Goal: Task Accomplishment & Management: Use online tool/utility

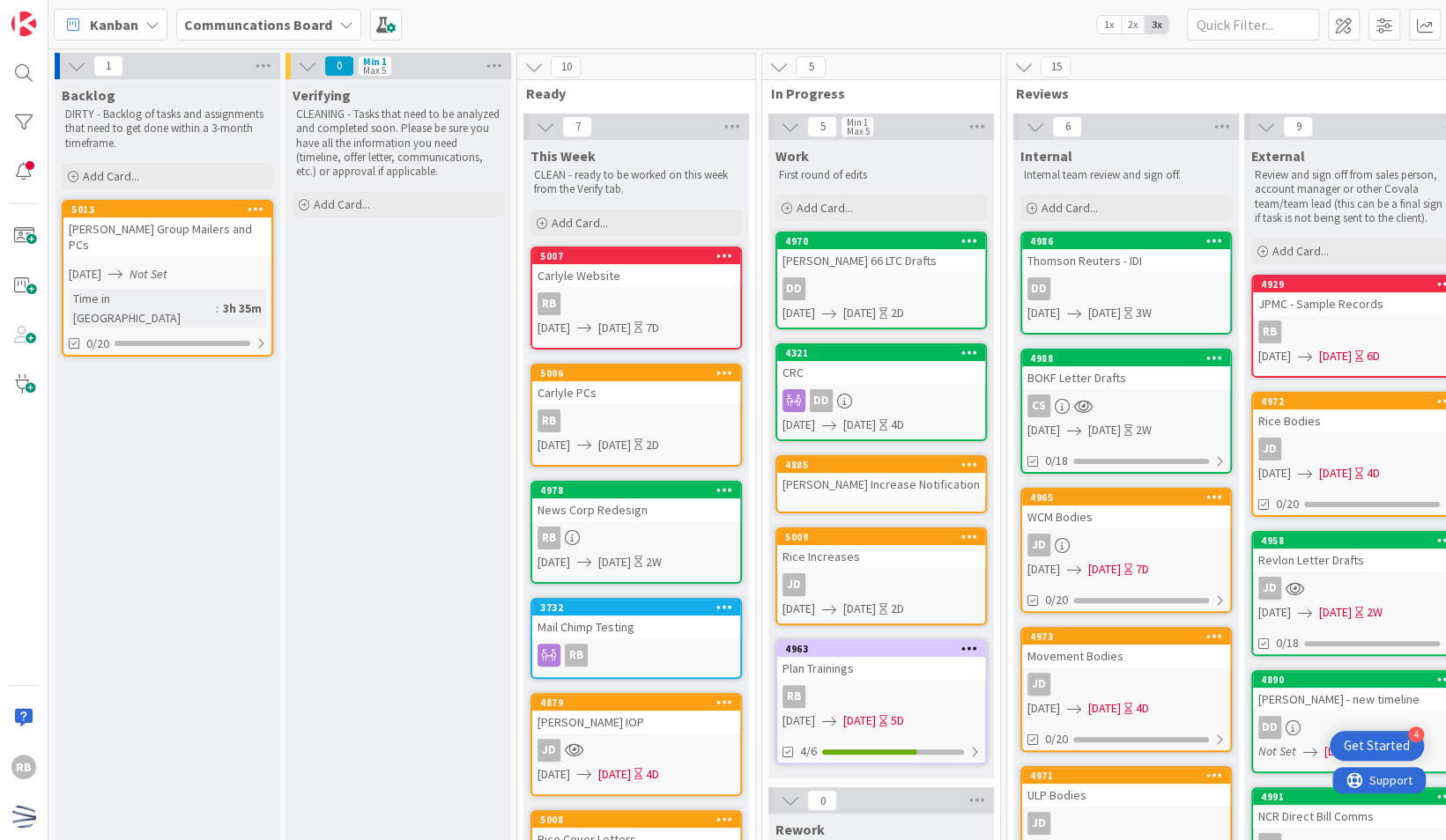
click at [368, 578] on div "Verifying CLEANING - Tasks that need to be analyzed and completed soon. Please …" at bounding box center [398, 829] width 225 height 1499
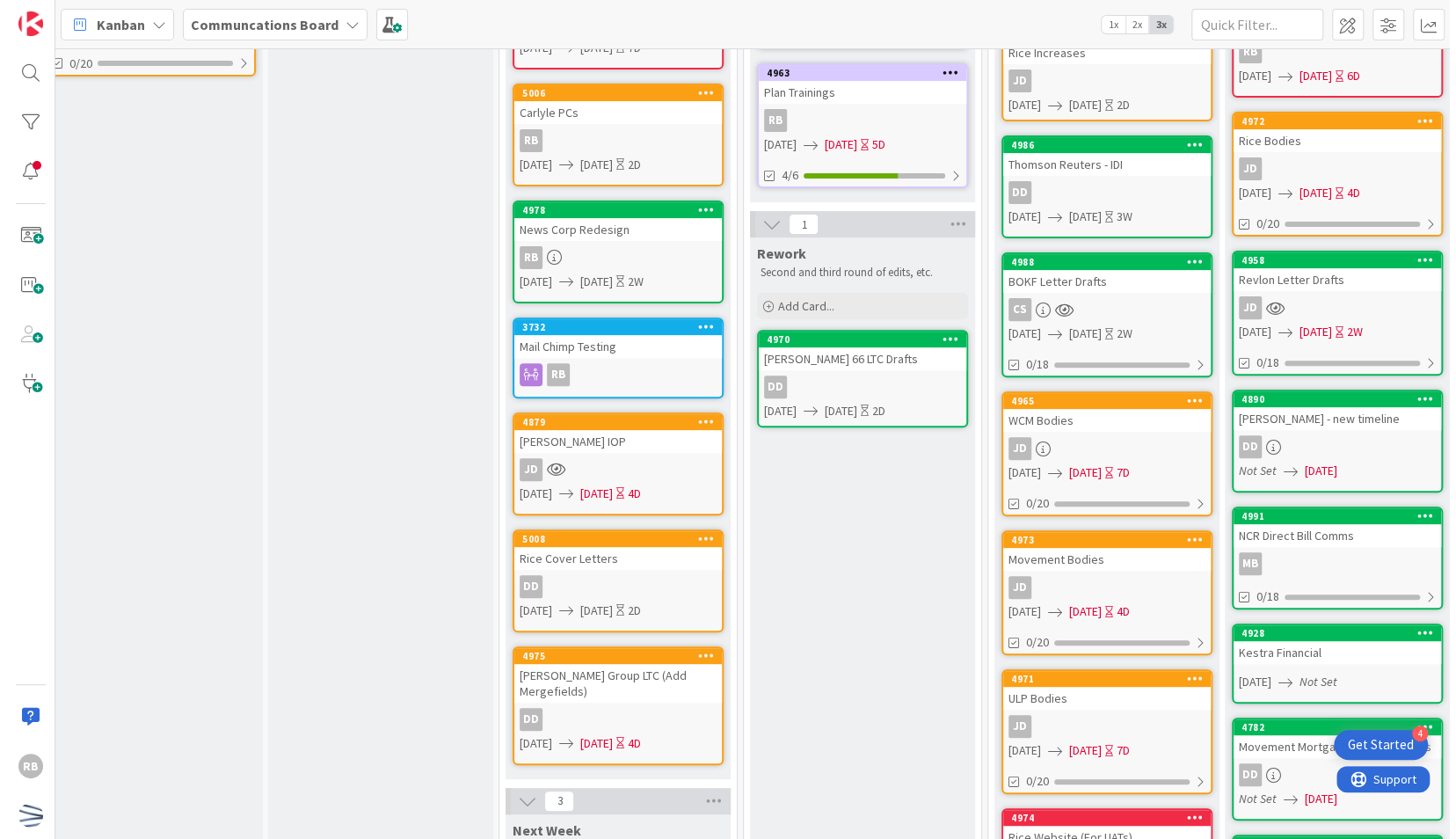
scroll to position [0, 24]
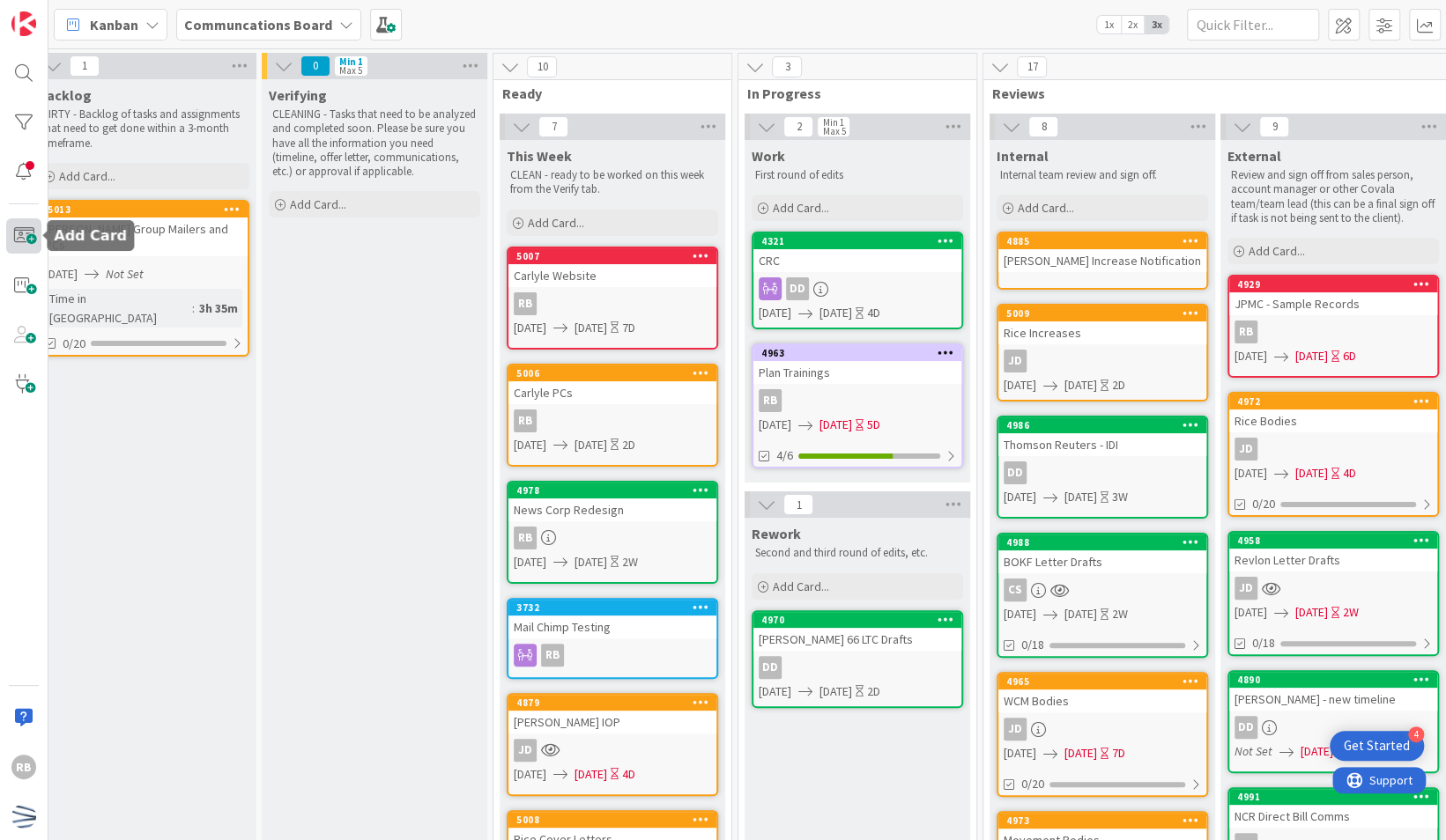
click at [18, 247] on span at bounding box center [24, 236] width 35 height 35
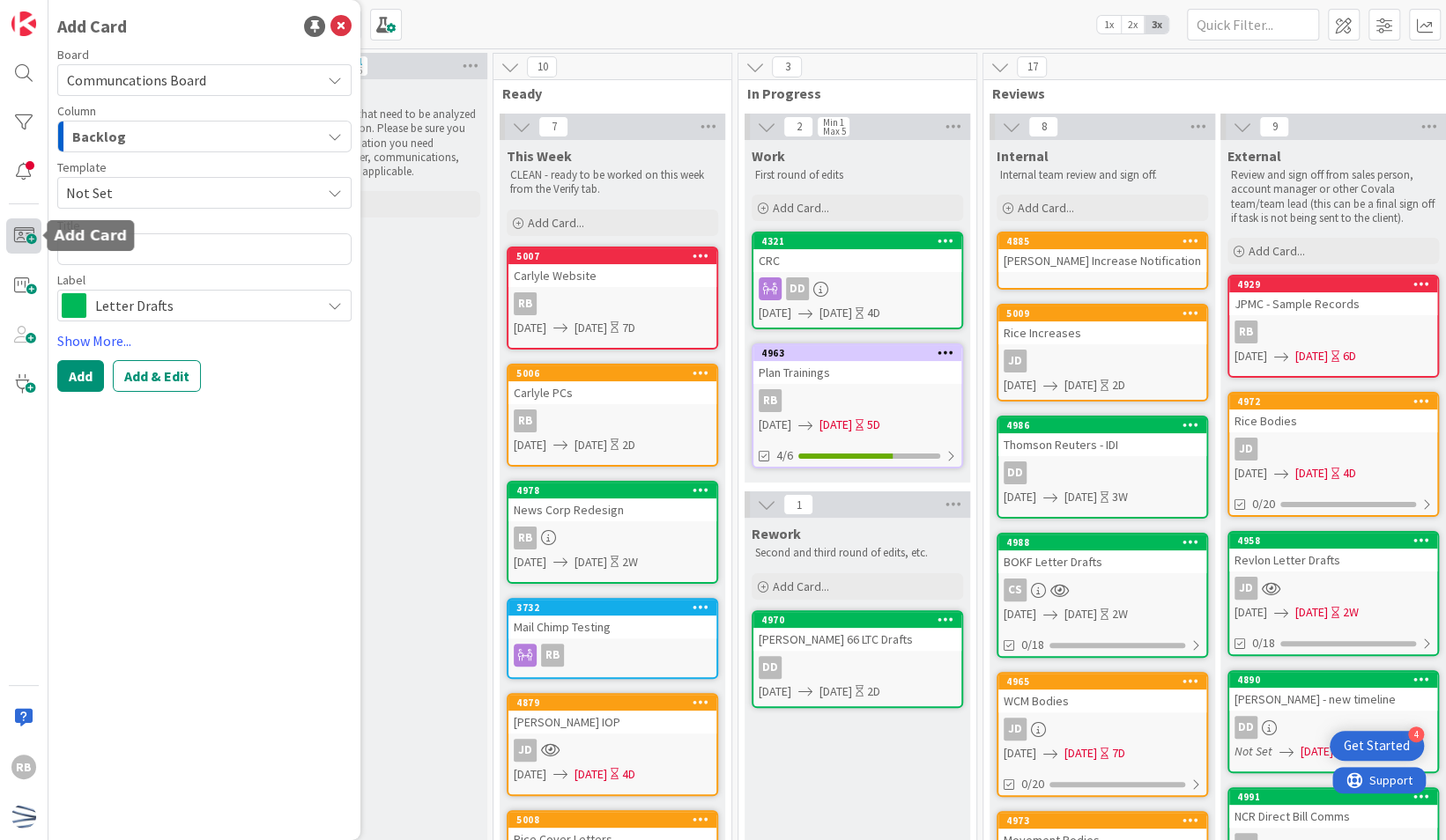
type textarea "x"
type textarea "W"
type textarea "x"
type textarea "WC"
type textarea "x"
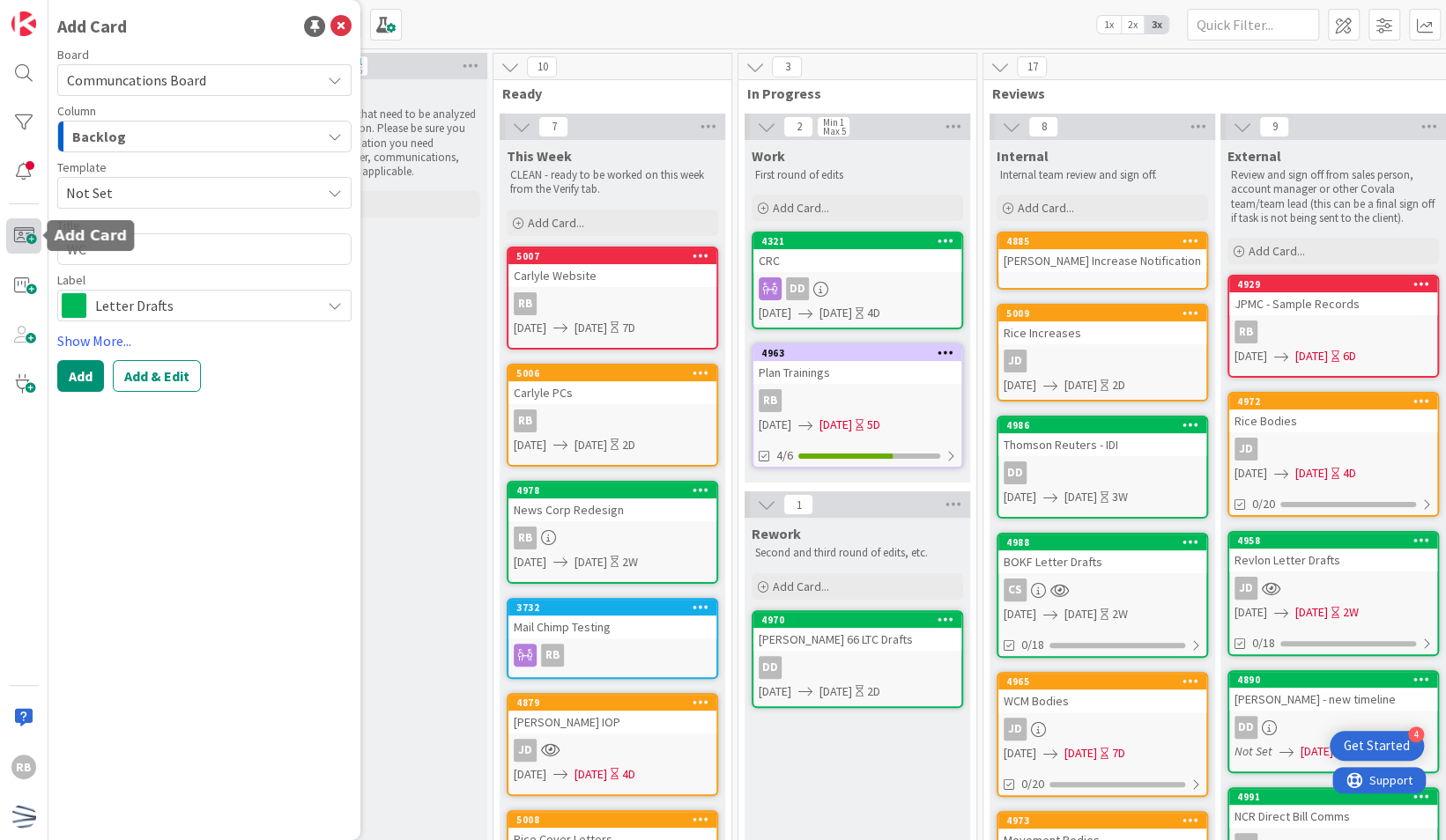
type textarea "WCM"
type textarea "x"
type textarea "WCM"
type textarea "x"
type textarea "WCM C"
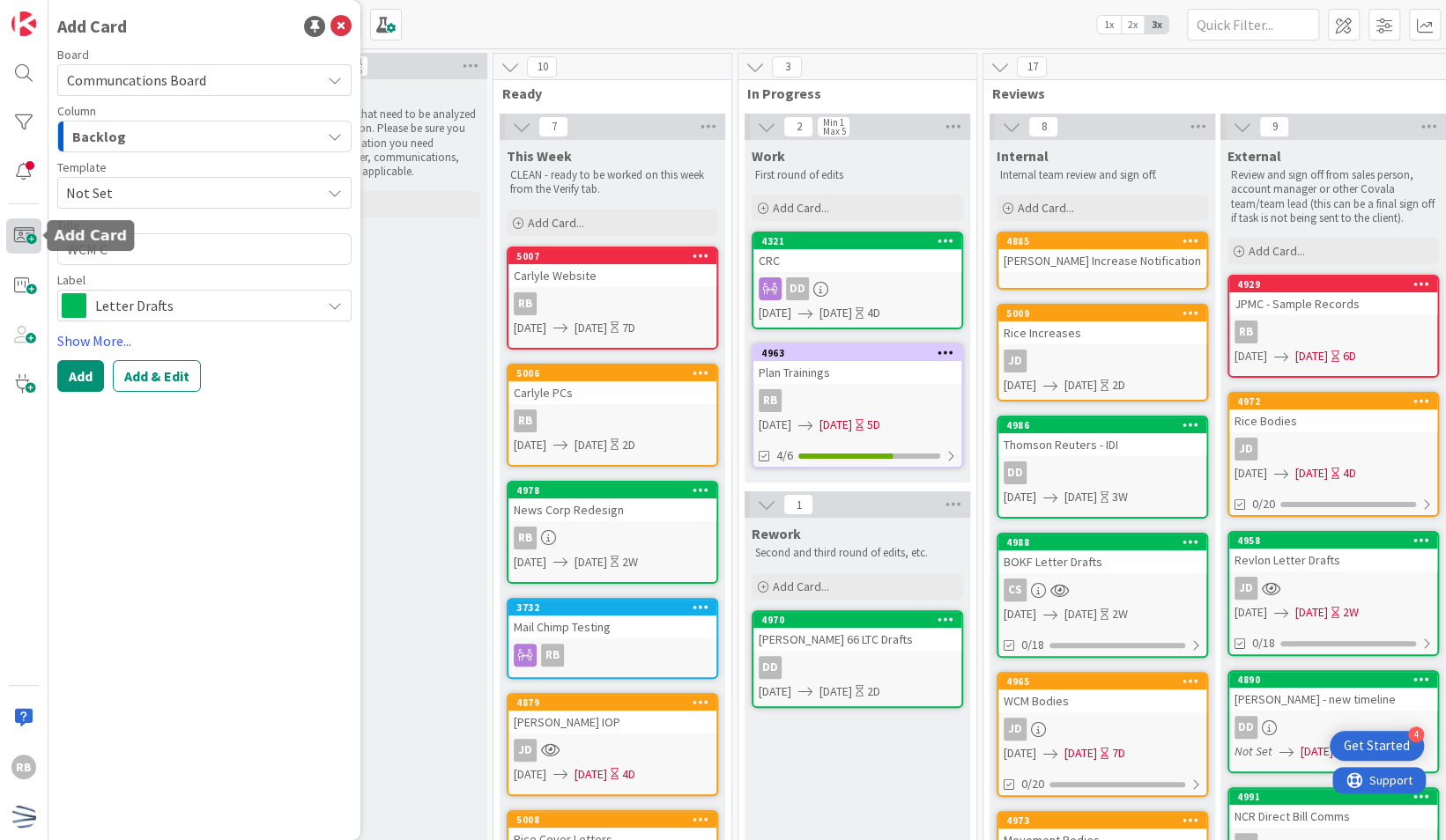
type textarea "x"
type textarea "WCM Cl"
type textarea "x"
type textarea "WCM Cls"
type textarea "x"
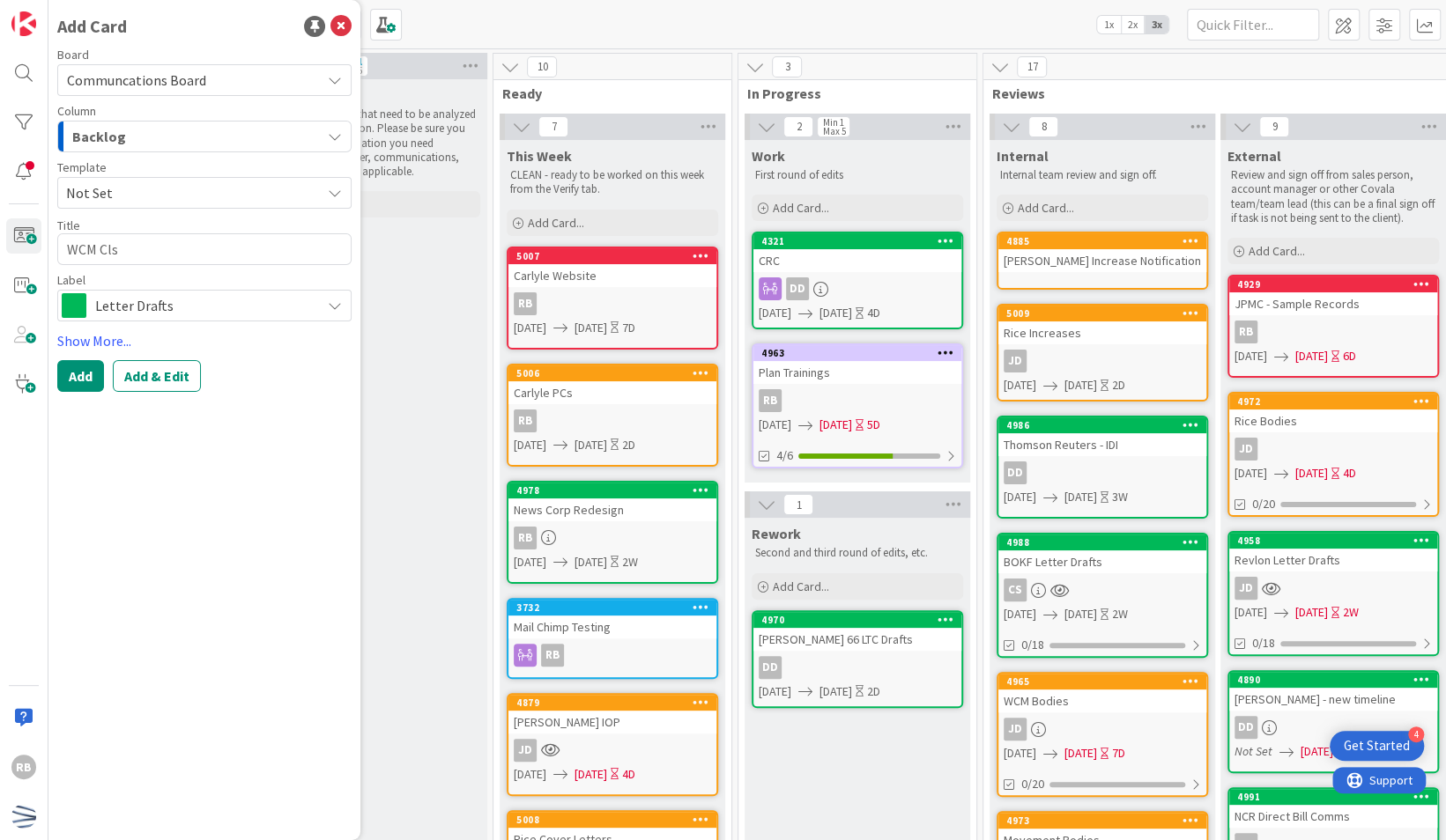
type textarea "WCM Cl"
type textarea "x"
type textarea "WCM C"
type textarea "x"
type textarea "WCM CL"
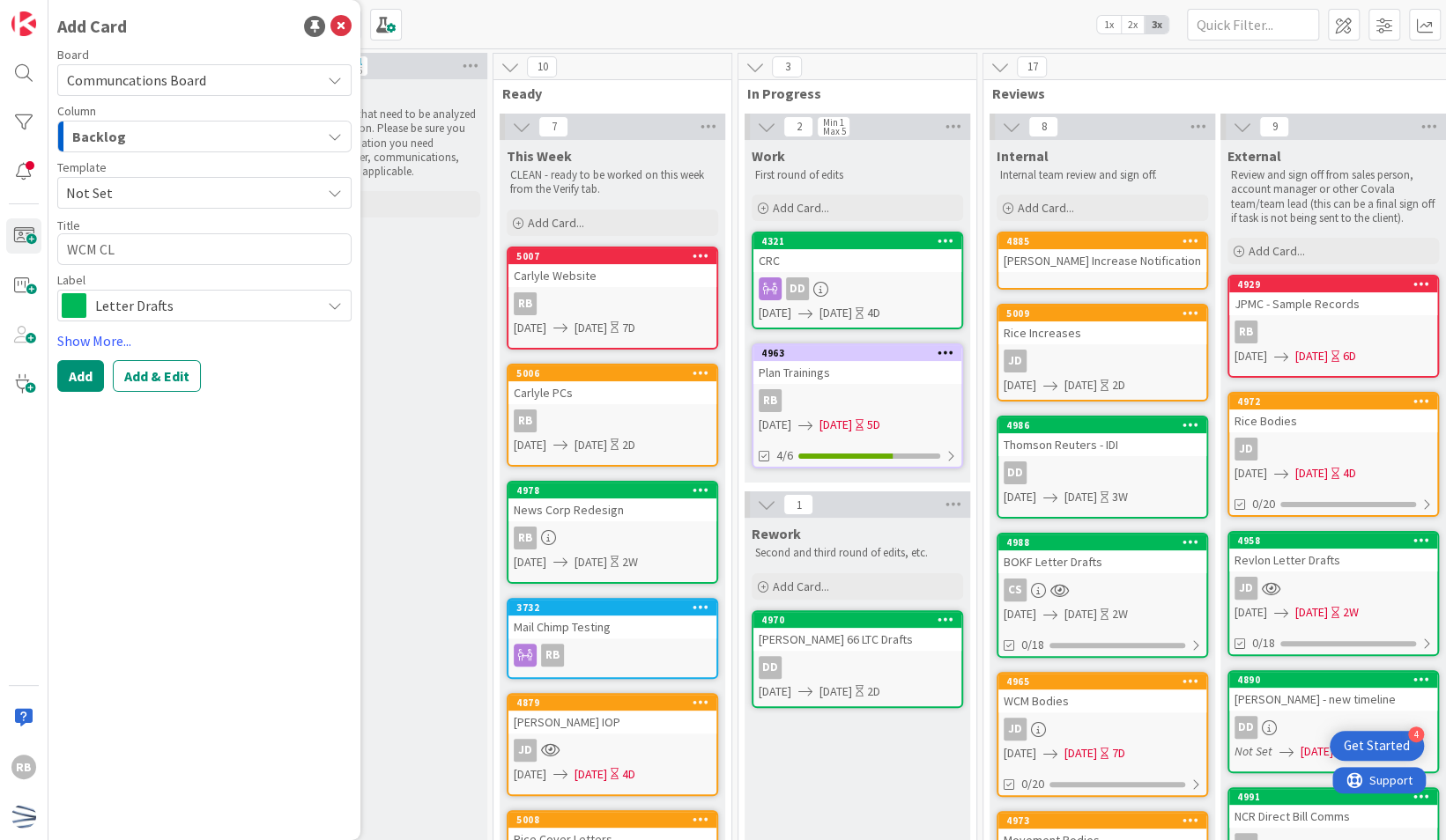
type textarea "x"
type textarea "WCM CLs"
click at [140, 312] on span "Letter Drafts" at bounding box center [204, 305] width 217 height 25
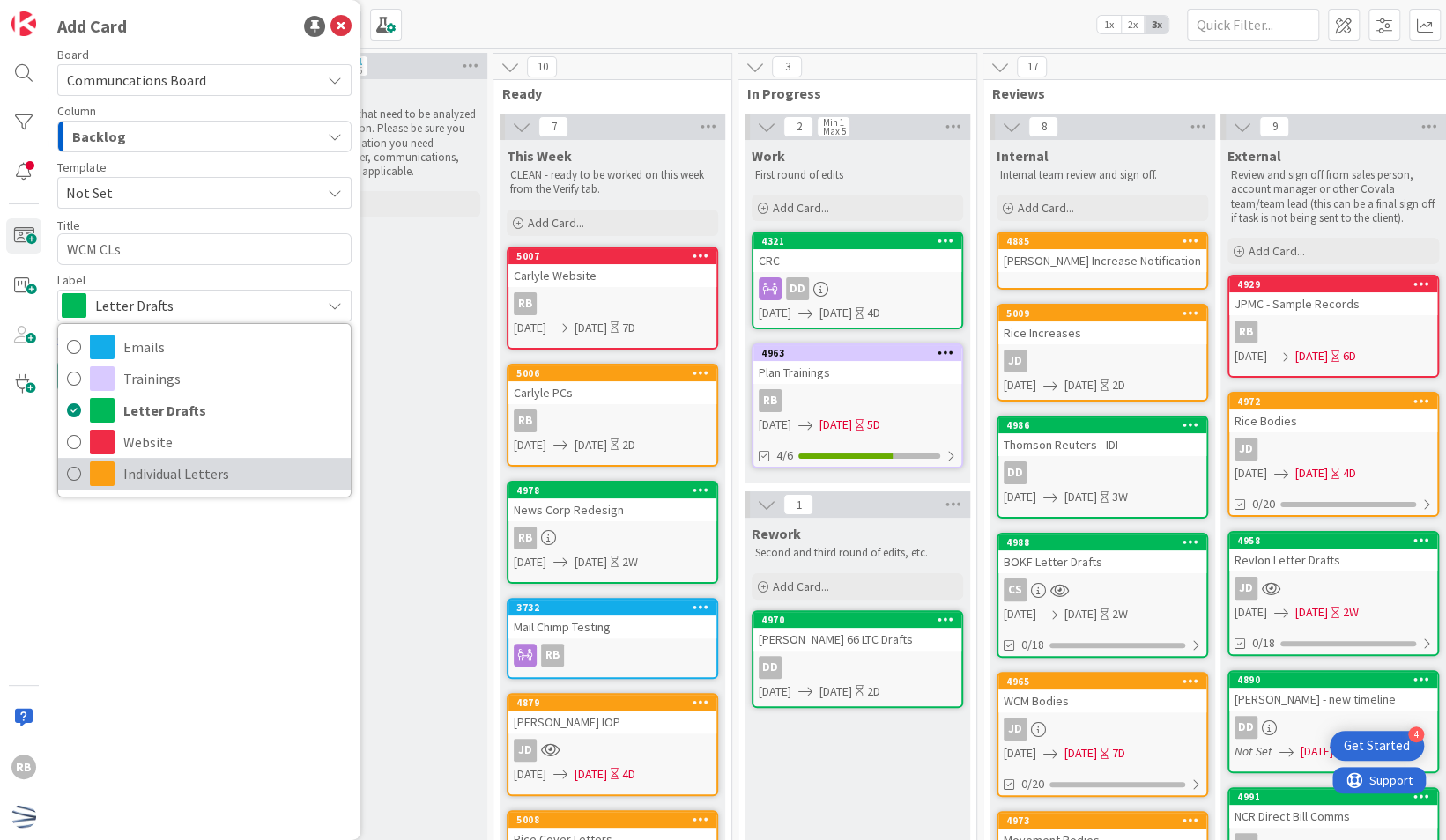
click at [160, 486] on span "Individual Letters" at bounding box center [233, 474] width 219 height 27
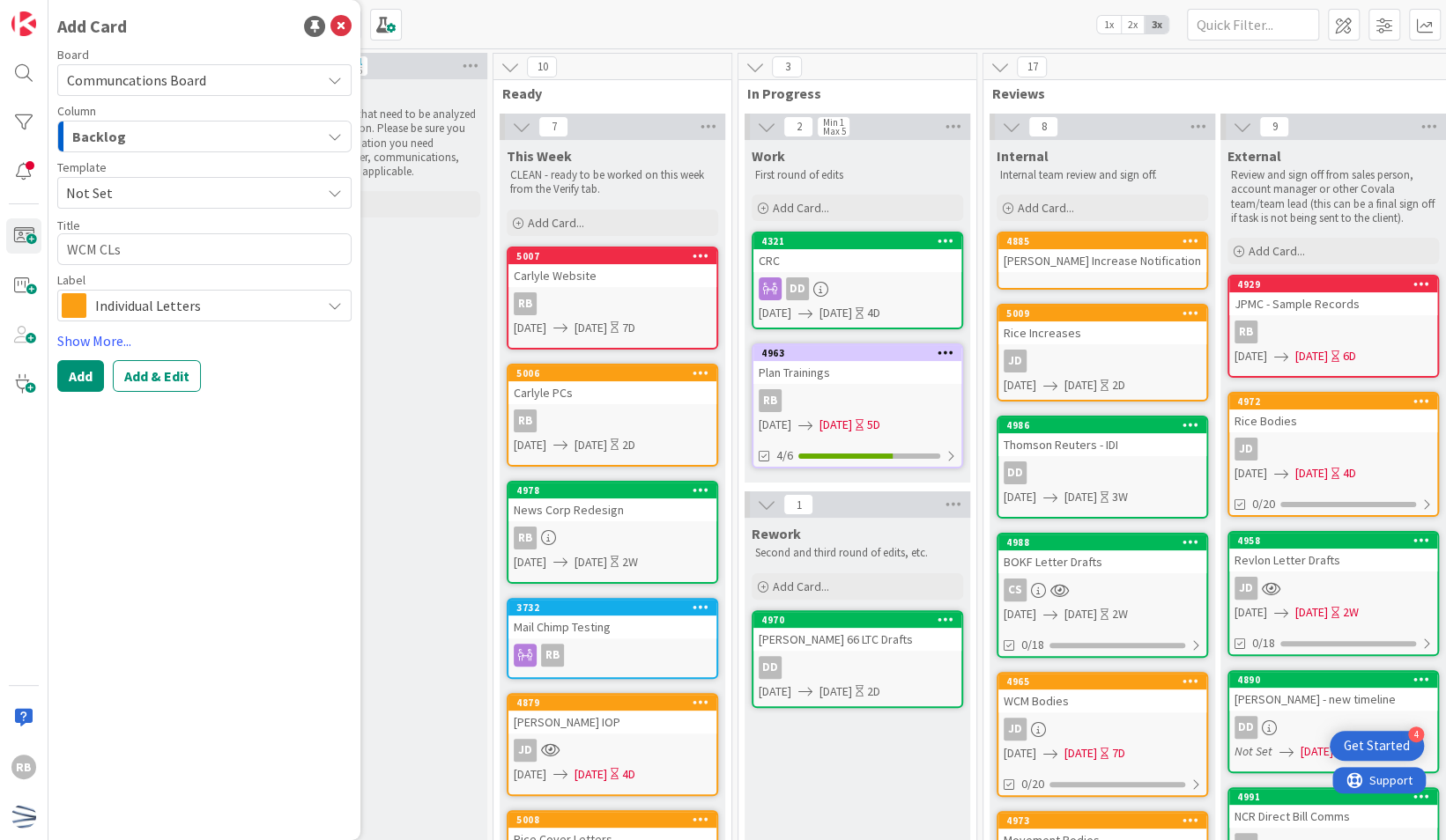
click at [188, 186] on span "Not Set" at bounding box center [186, 193] width 241 height 23
click at [163, 525] on div "Add Card Board Communcations Board Column Backlog Template Not Set Not Set Draf…" at bounding box center [204, 420] width 312 height 840
click at [215, 135] on div "Backlog" at bounding box center [194, 136] width 253 height 28
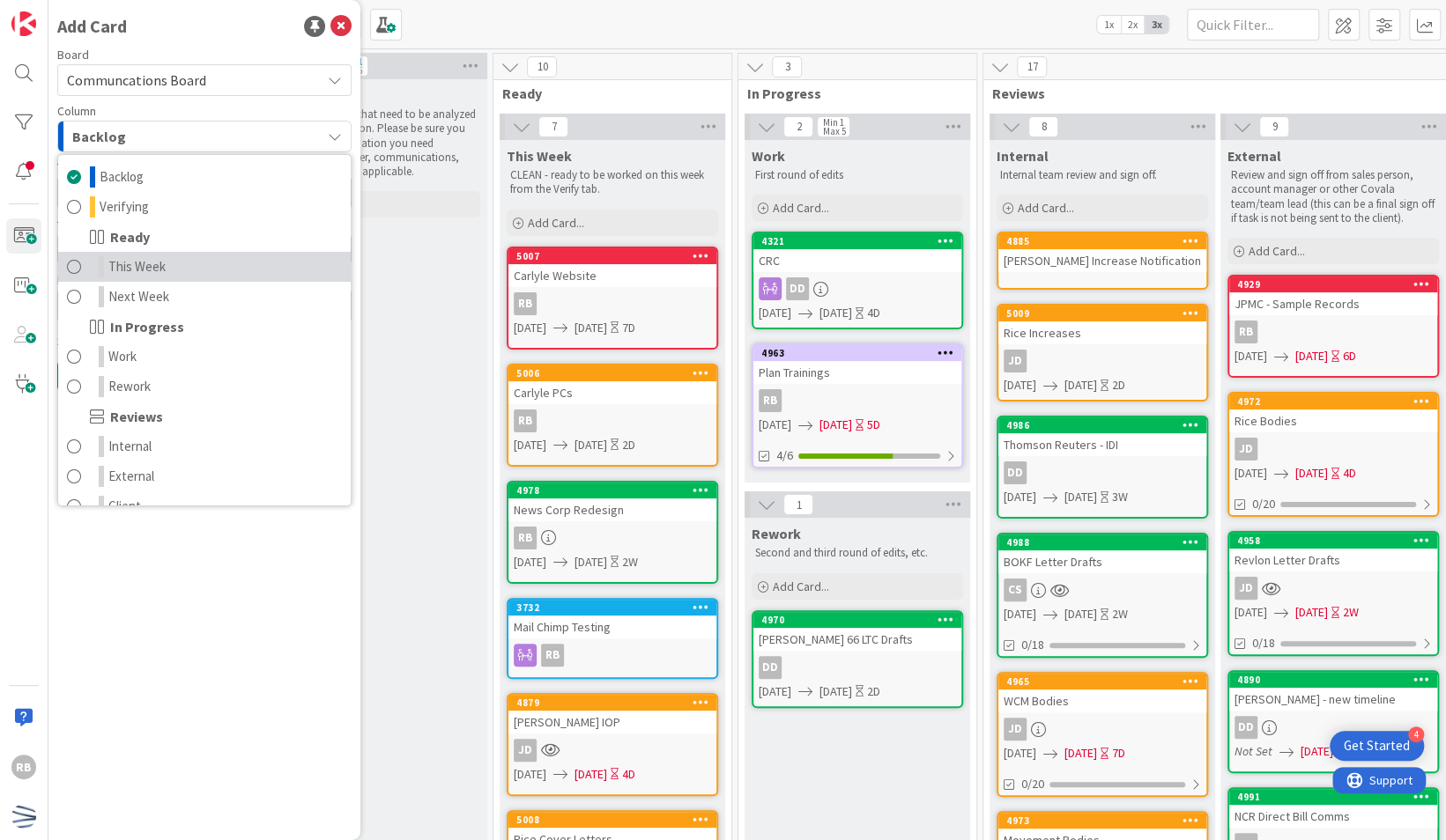
click at [174, 270] on link "This Week" at bounding box center [204, 267] width 292 height 30
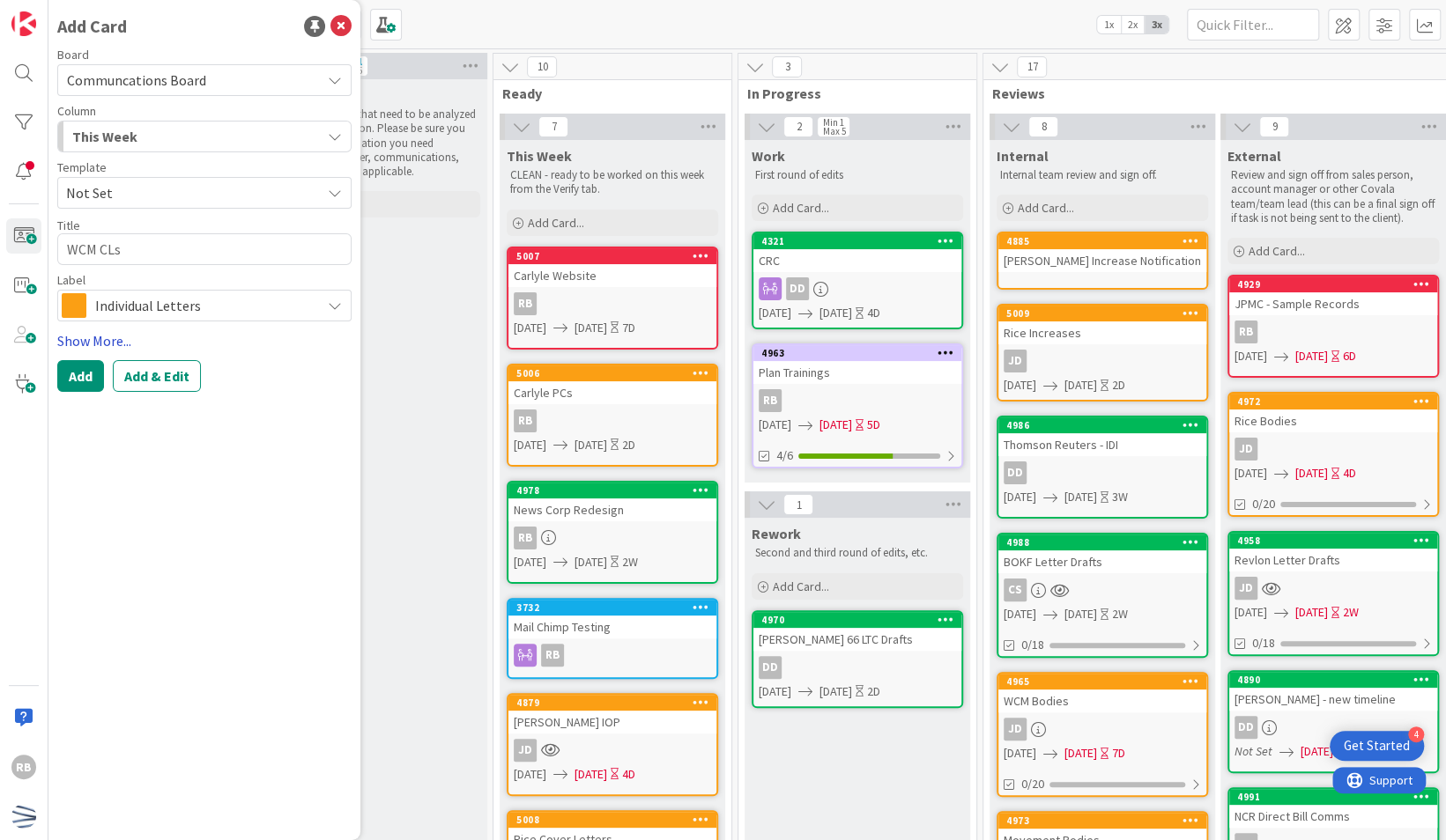
click at [116, 340] on link "Show More..." at bounding box center [204, 340] width 294 height 21
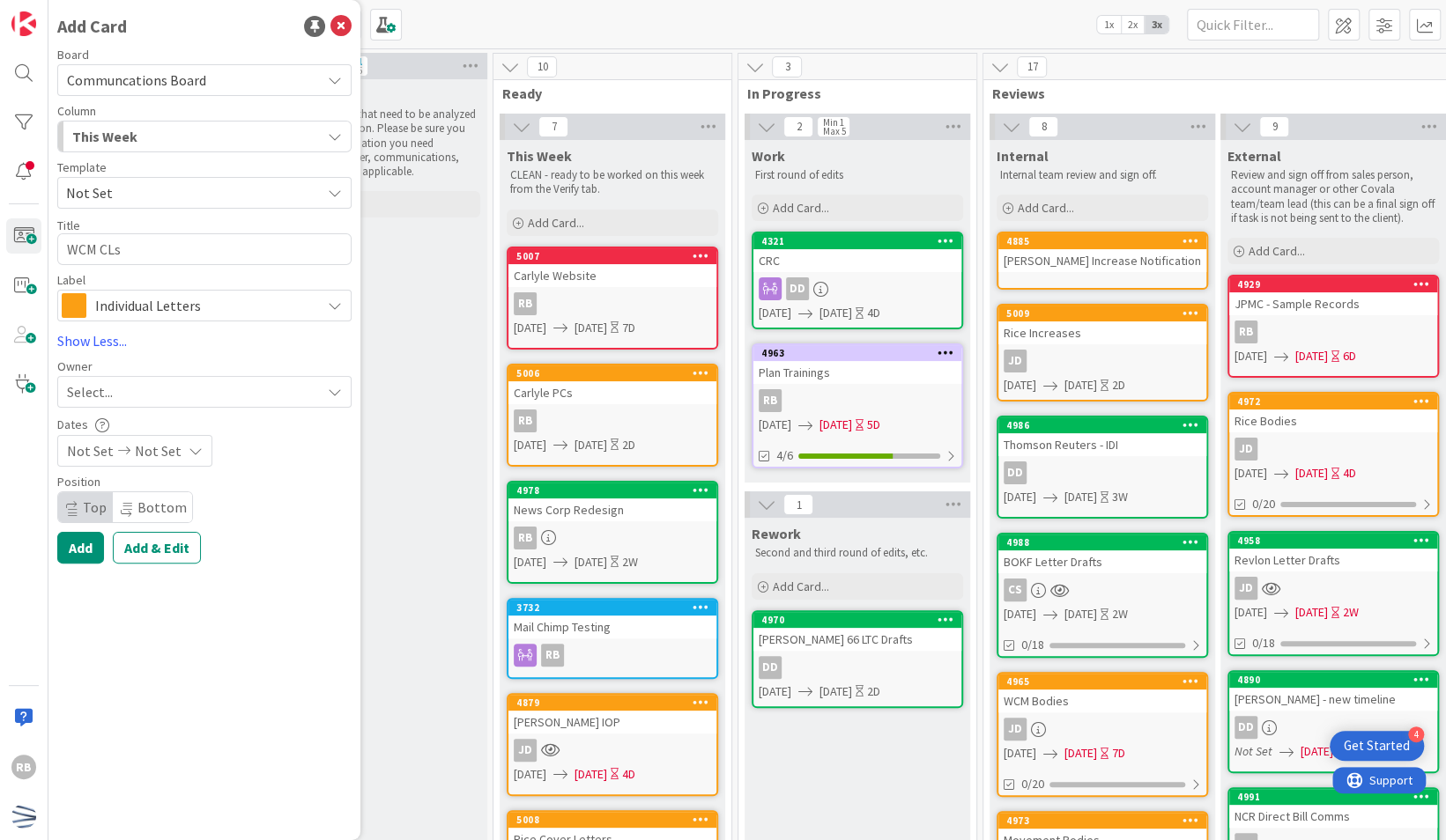
click at [116, 391] on div "Select..." at bounding box center [194, 391] width 254 height 21
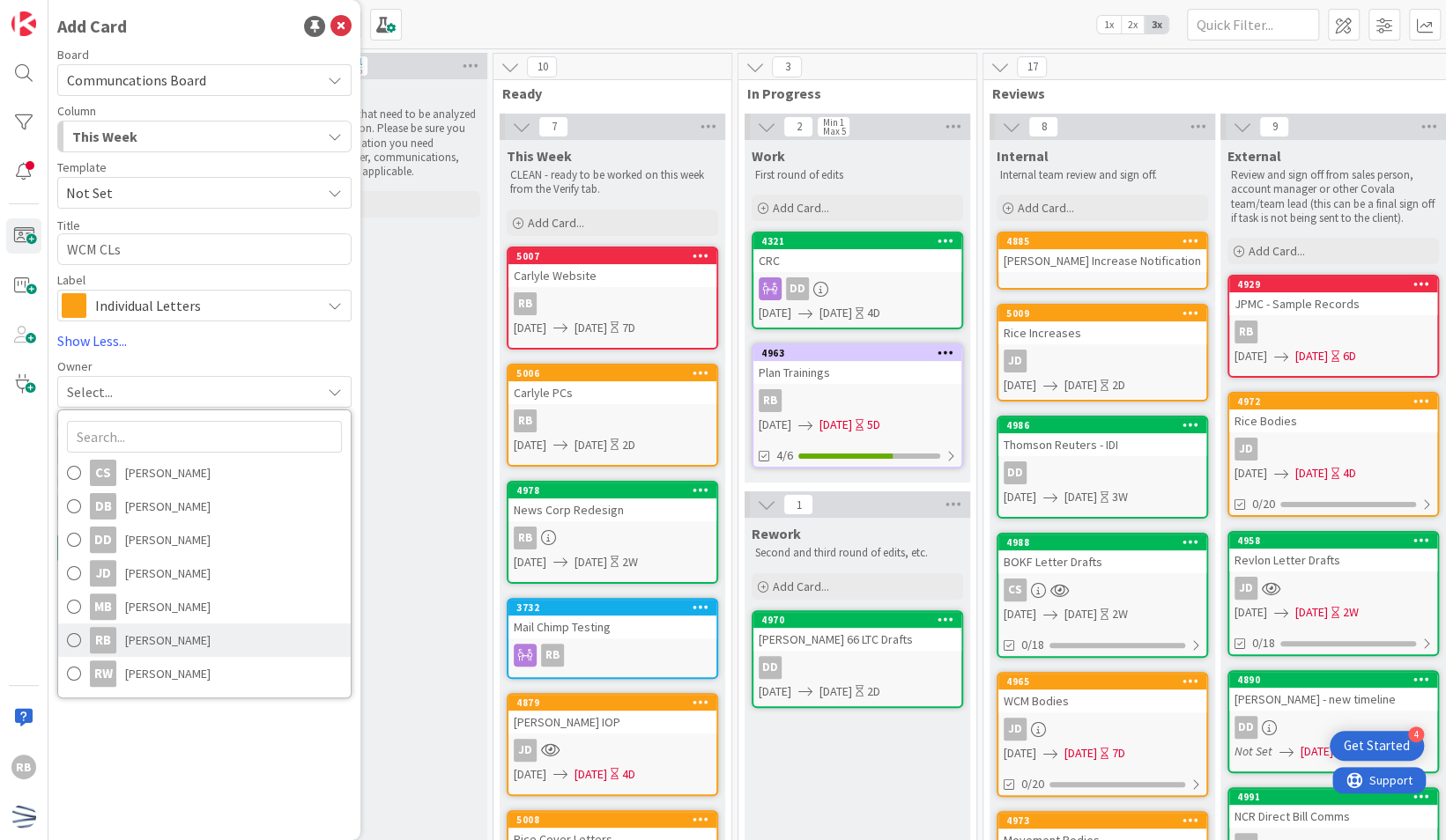
click at [164, 634] on span "[PERSON_NAME]" at bounding box center [168, 640] width 85 height 27
type textarea "x"
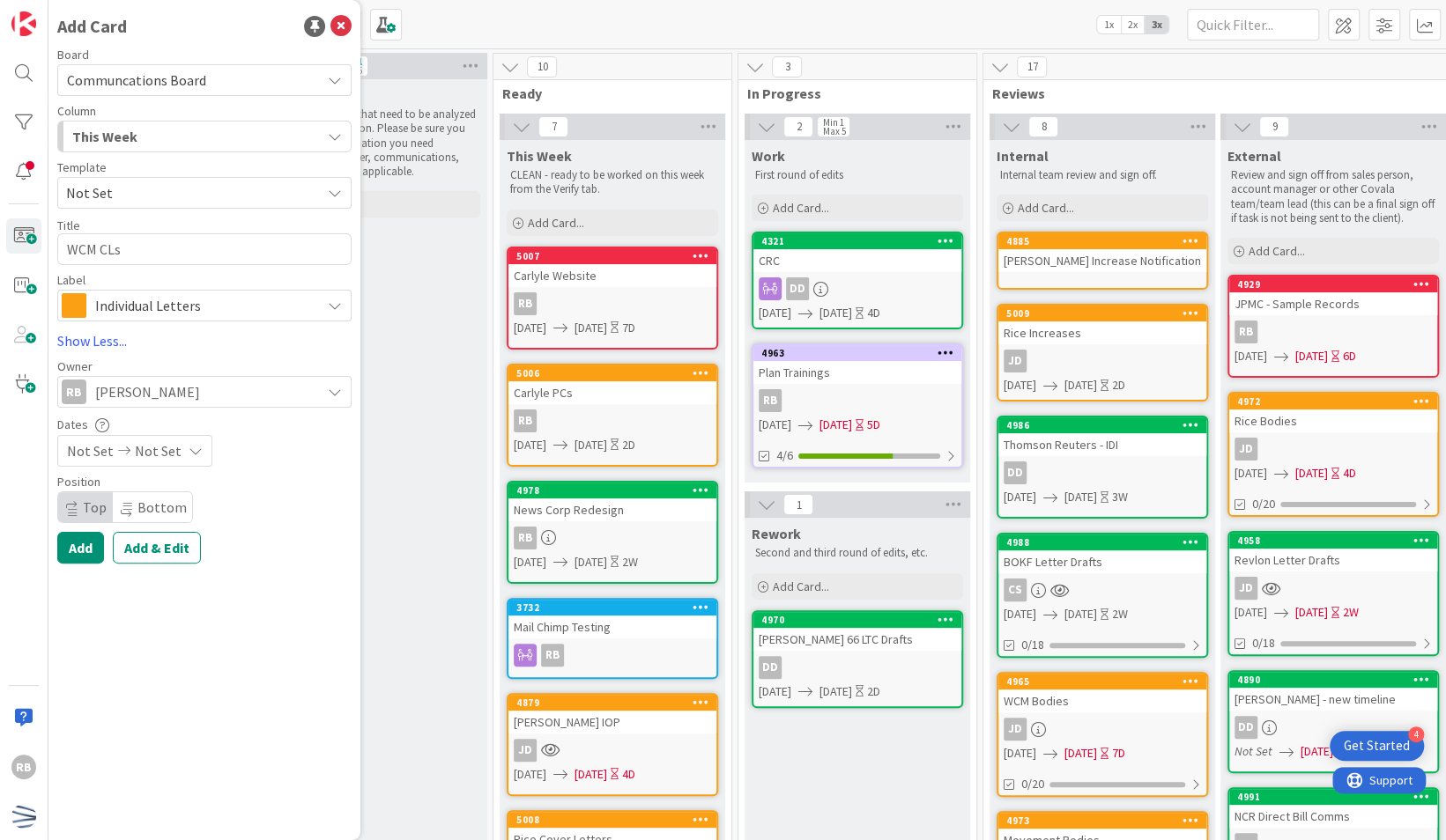
click at [104, 450] on span "Not Set" at bounding box center [90, 451] width 46 height 21
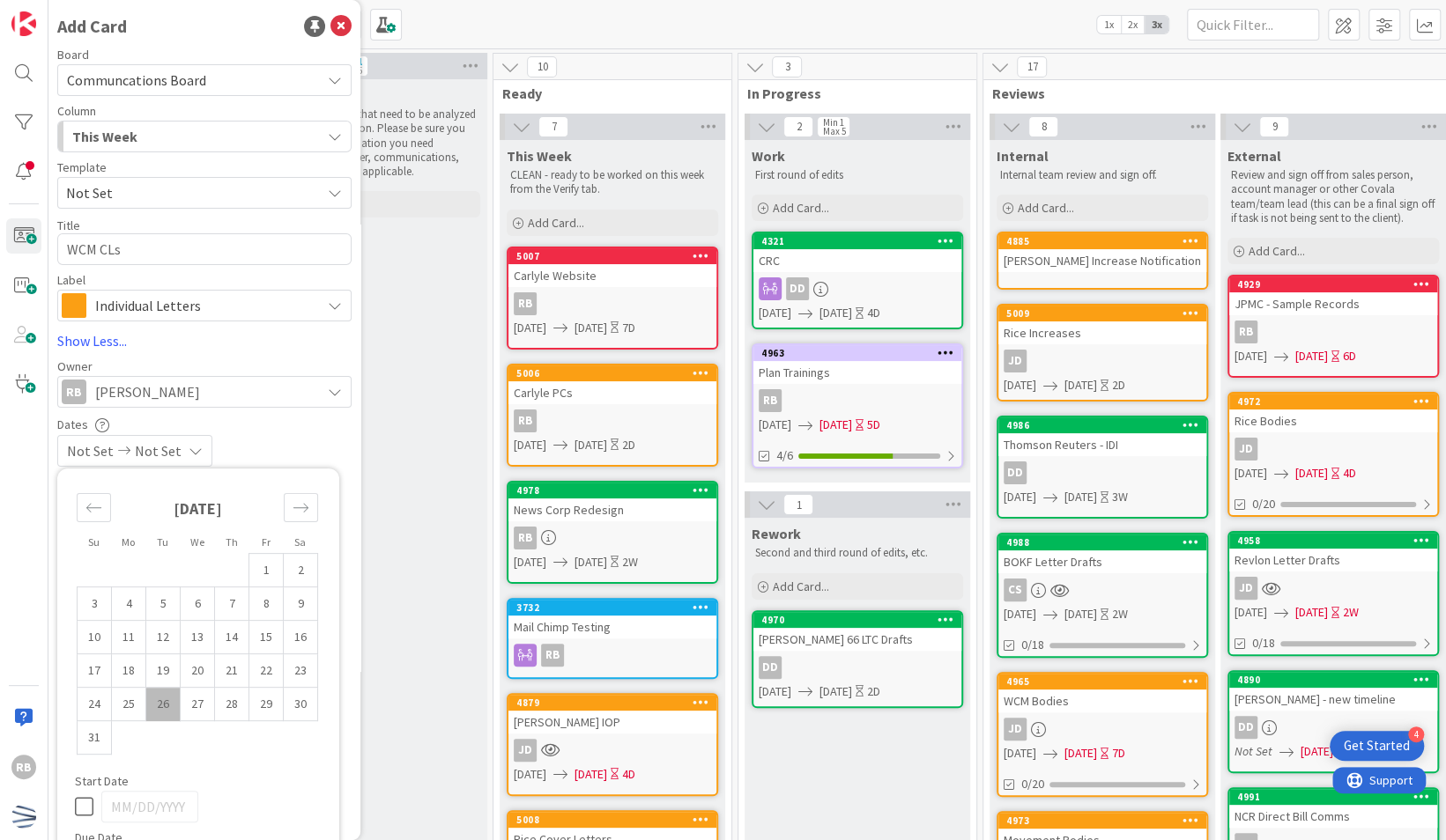
click at [169, 708] on td "26" at bounding box center [163, 705] width 34 height 33
type input "[DATE]"
type textarea "x"
click at [194, 710] on td "27" at bounding box center [198, 705] width 34 height 33
type input "[DATE]"
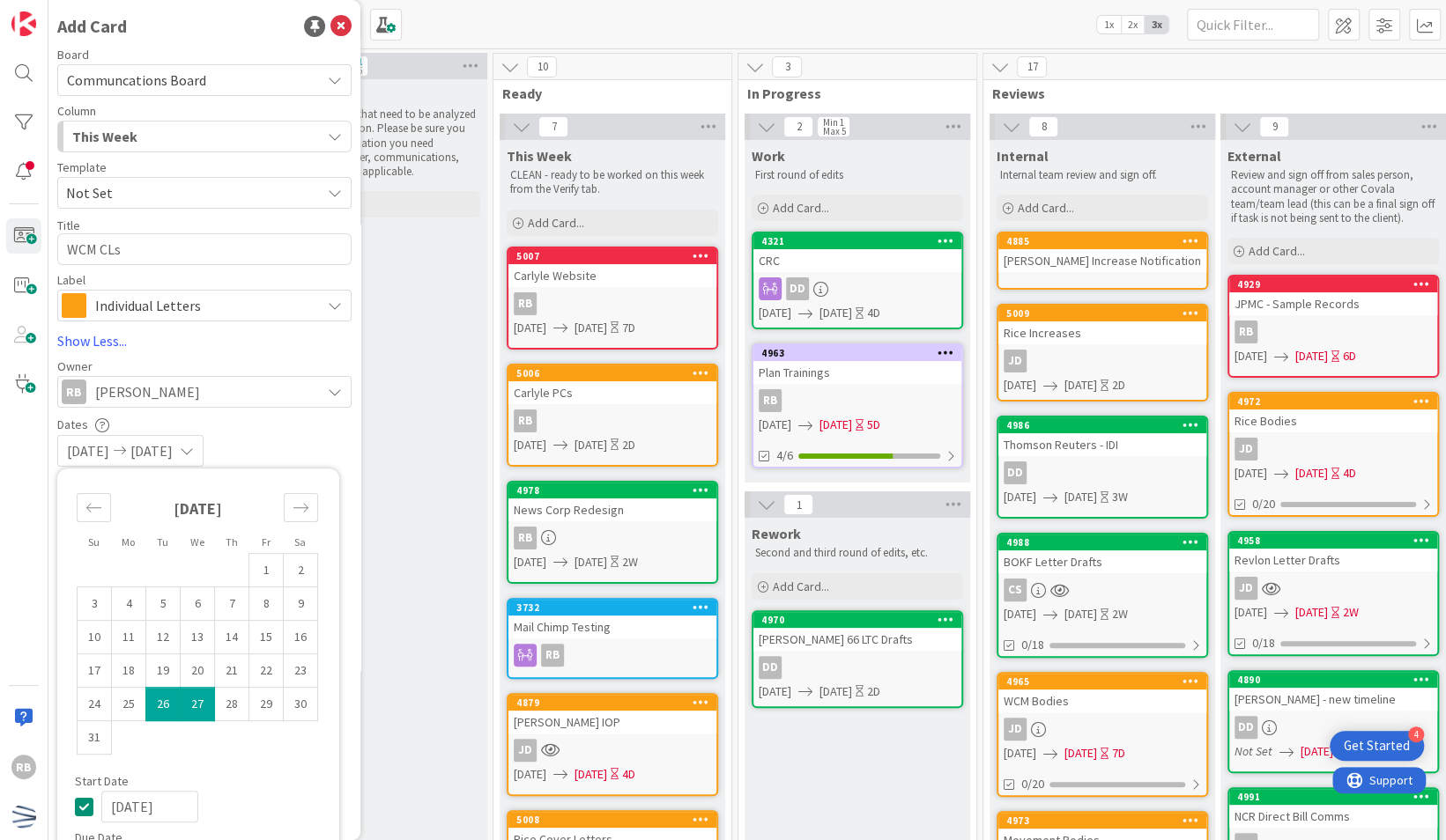
type textarea "x"
click at [228, 786] on div "Start Date" at bounding box center [198, 781] width 247 height 12
click at [312, 440] on div "[DATE] [DATE]" at bounding box center [204, 451] width 294 height 32
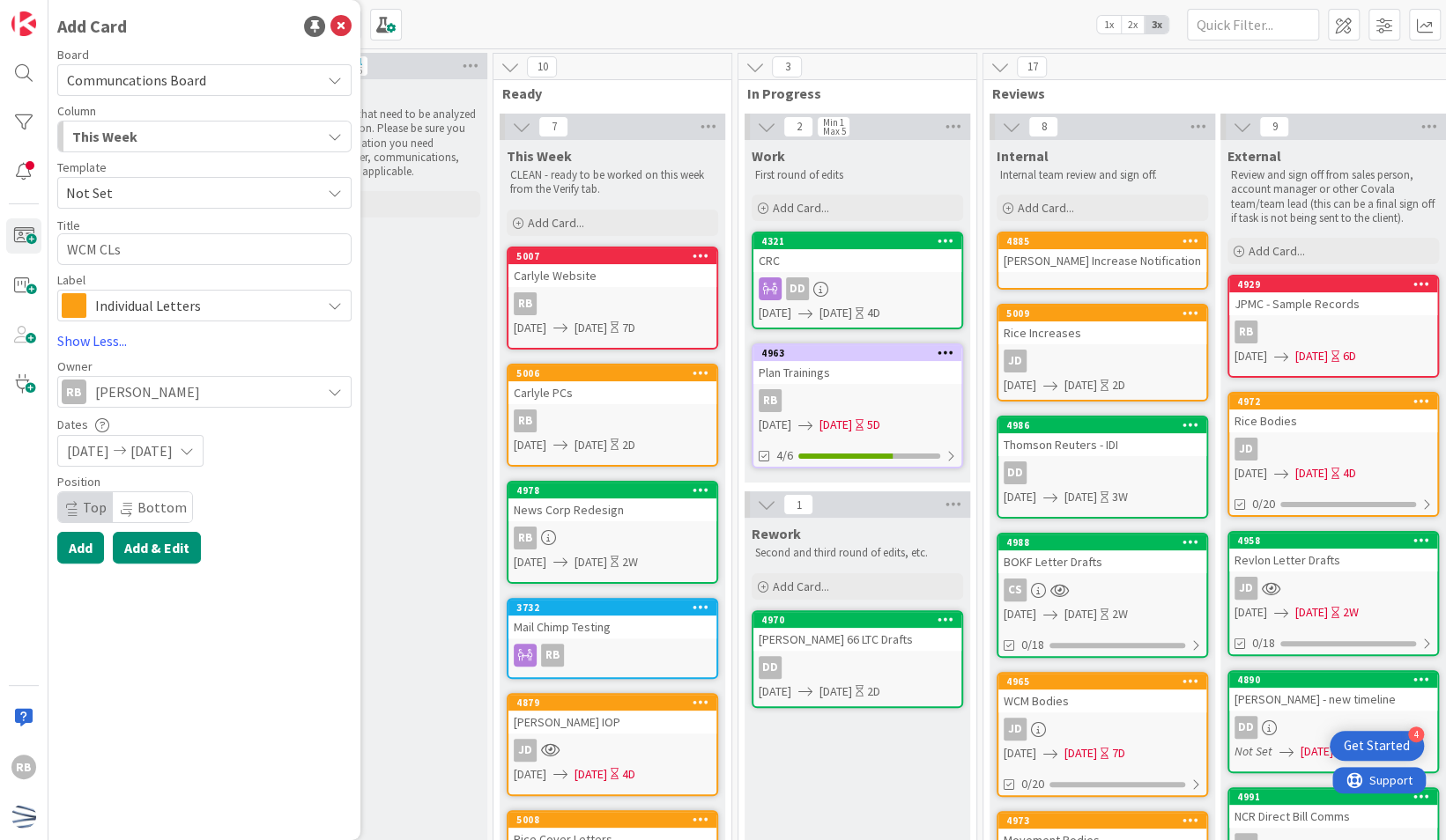
click at [151, 546] on button "Add & Edit" at bounding box center [157, 548] width 88 height 32
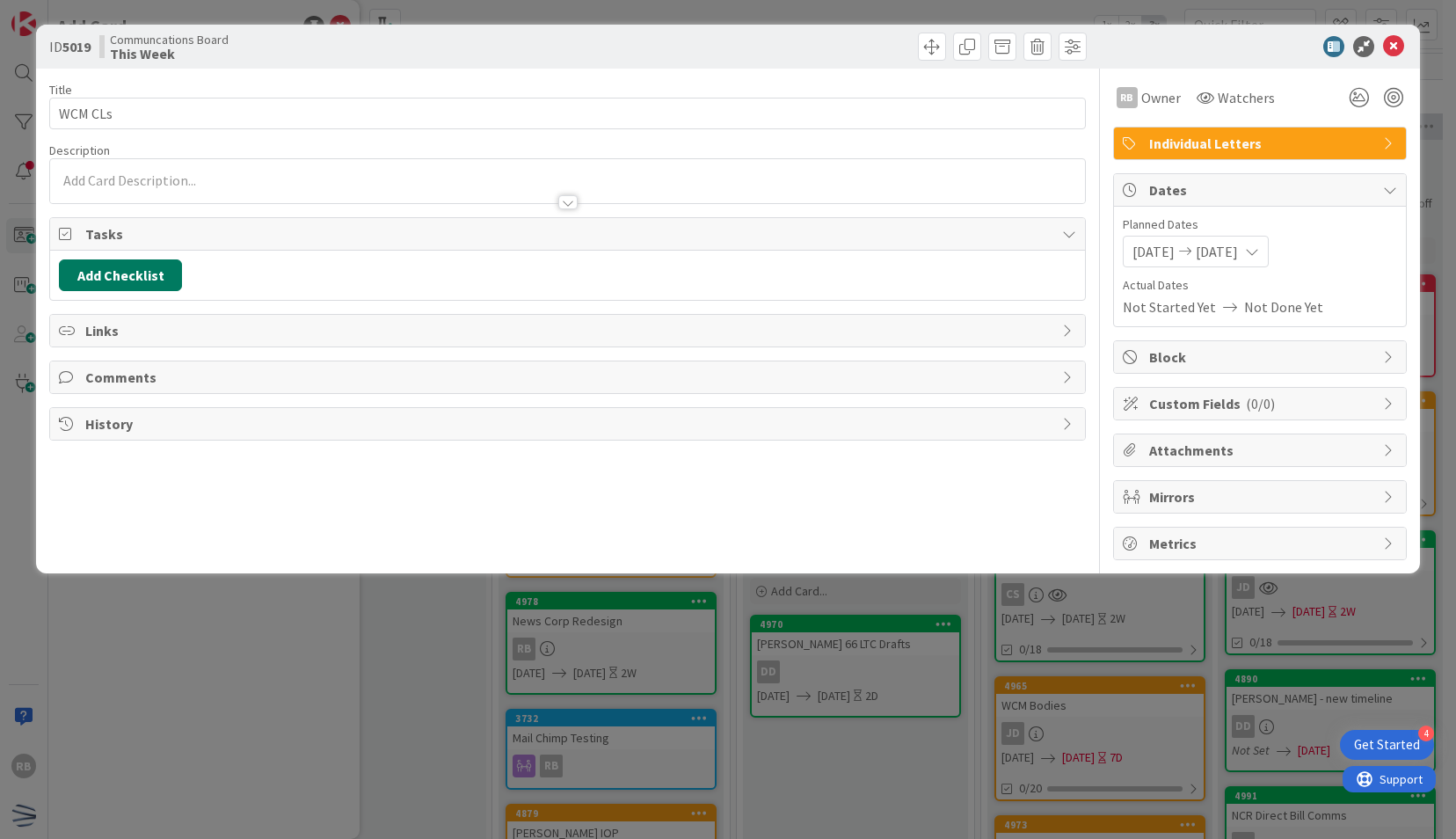
click at [150, 269] on button "Add Checklist" at bounding box center [120, 275] width 123 height 31
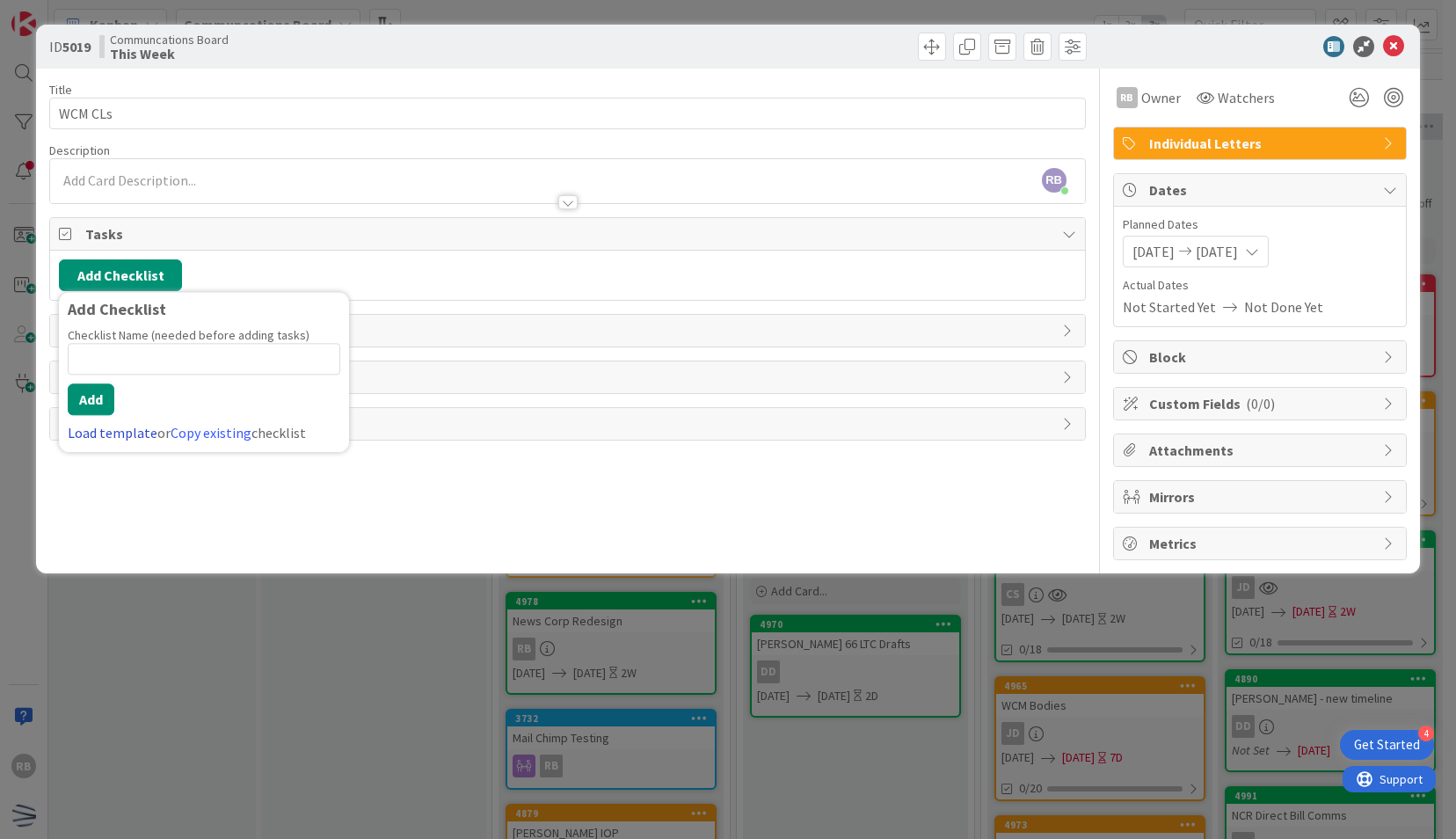
click at [97, 432] on link "Load template" at bounding box center [112, 432] width 90 height 18
click at [151, 338] on div "Prepare Cover Letters & Bodies" at bounding box center [205, 344] width 291 height 31
drag, startPoint x: 273, startPoint y: 362, endPoint x: 291, endPoint y: 371, distance: 20.1
click at [291, 371] on input "Prepare Cover Letters & Bodies" at bounding box center [204, 359] width 273 height 31
click at [101, 393] on button "Add" at bounding box center [91, 399] width 46 height 31
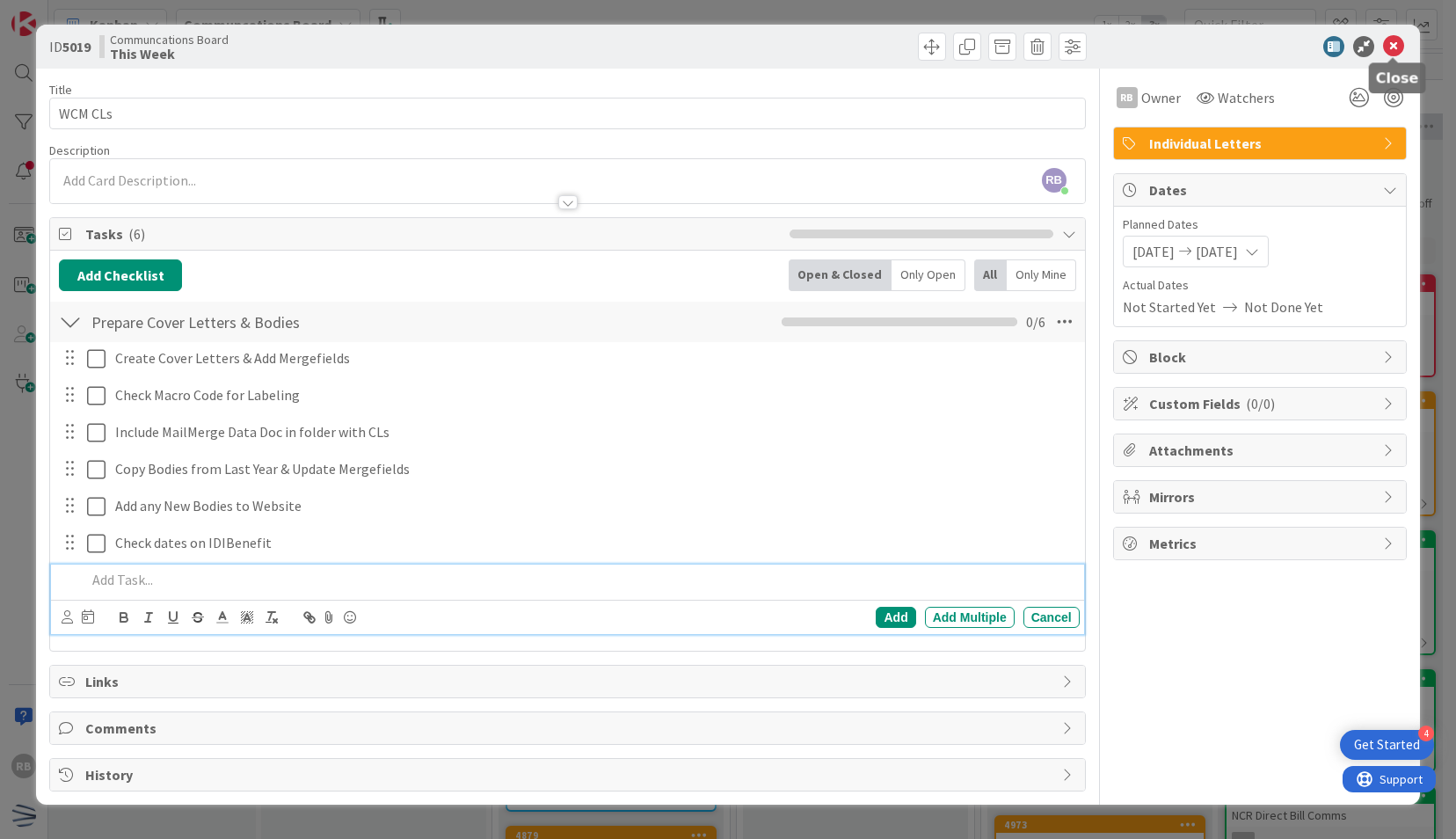
click at [1397, 45] on icon at bounding box center [1393, 46] width 21 height 21
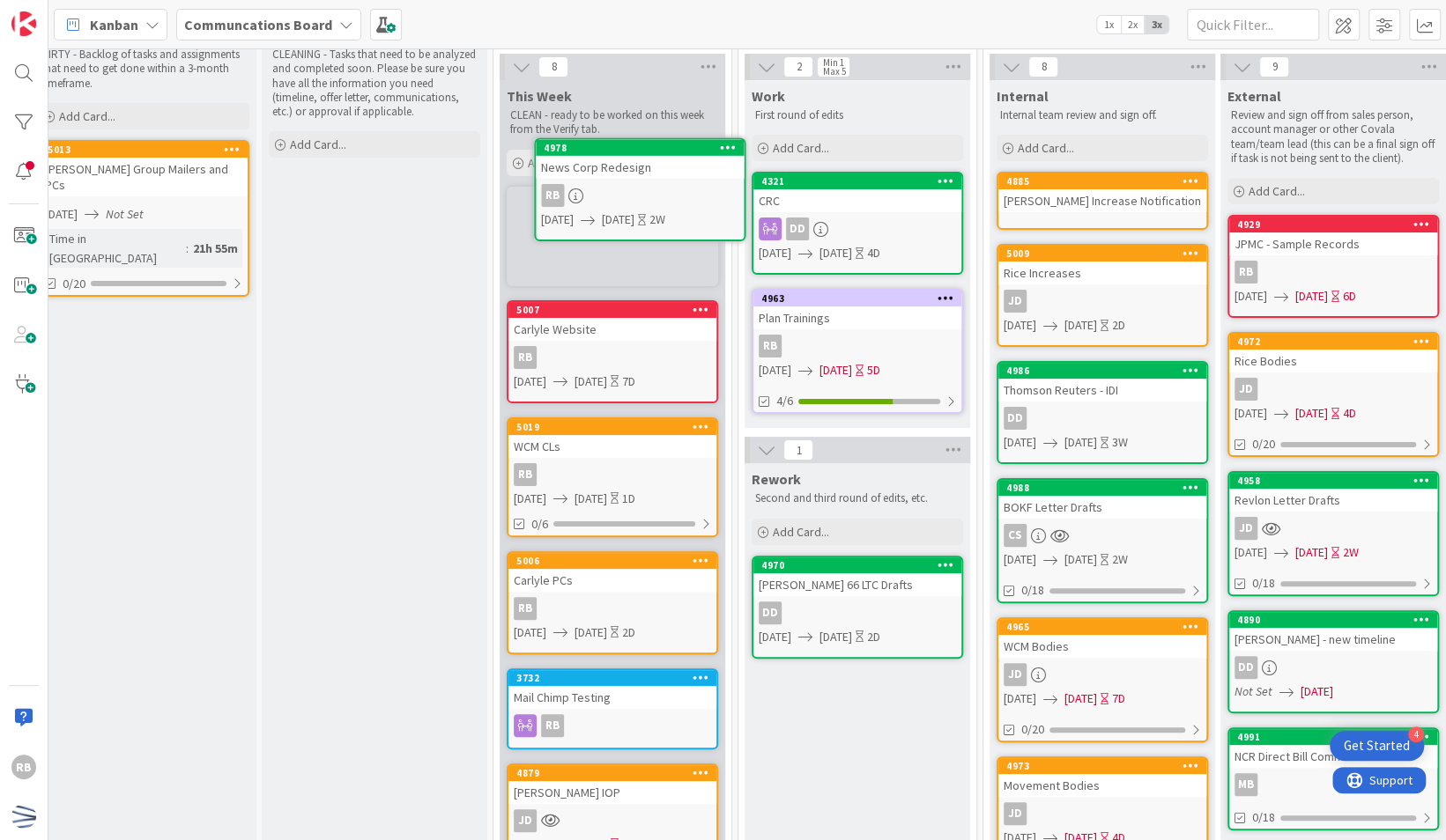
scroll to position [17, 24]
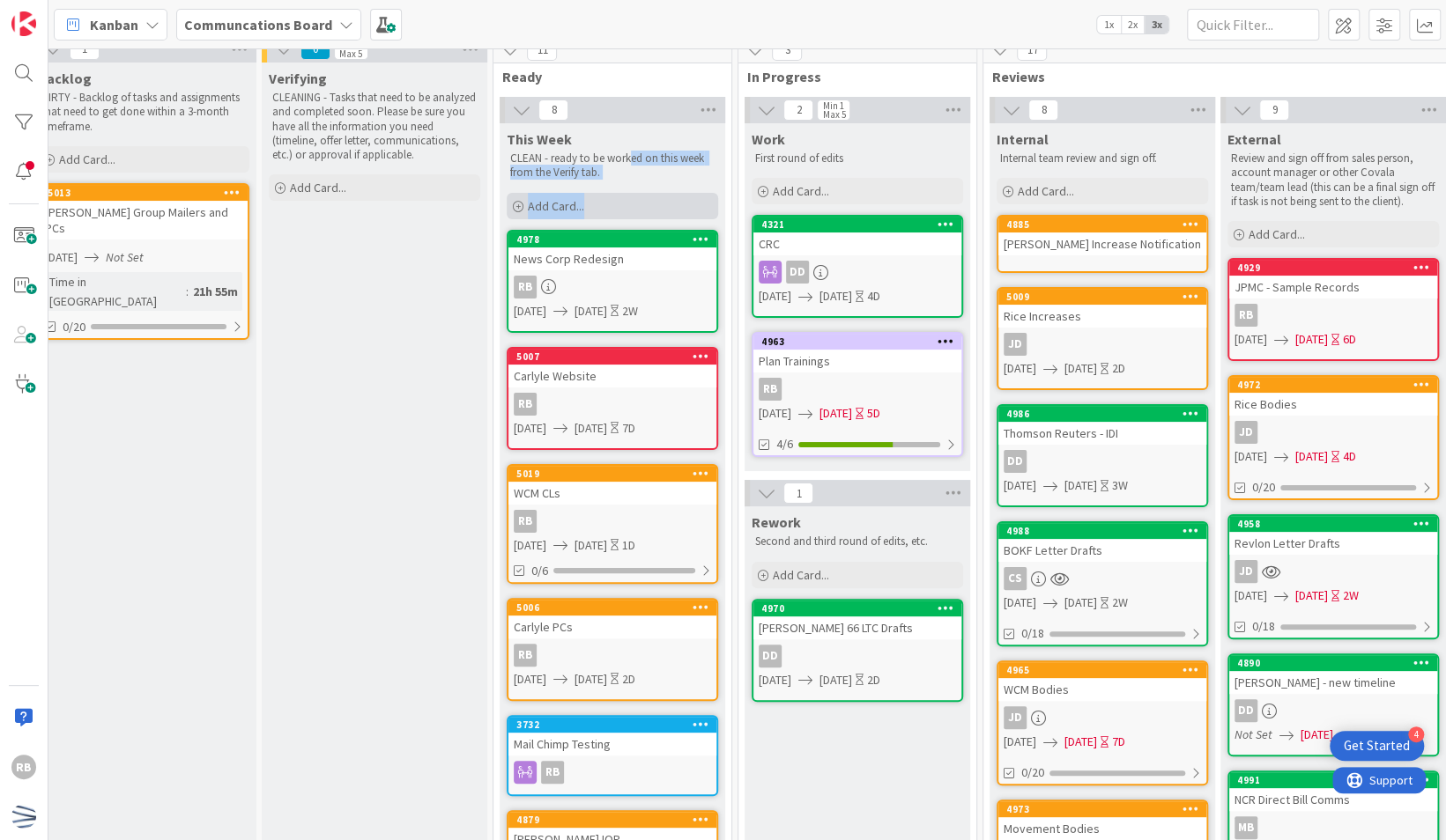
drag, startPoint x: 627, startPoint y: 146, endPoint x: 633, endPoint y: 199, distance: 53.3
click at [633, 199] on div "This Week CLEAN - ready to be worked on this week from the Verify tab. Add Card…" at bounding box center [612, 172] width 225 height 99
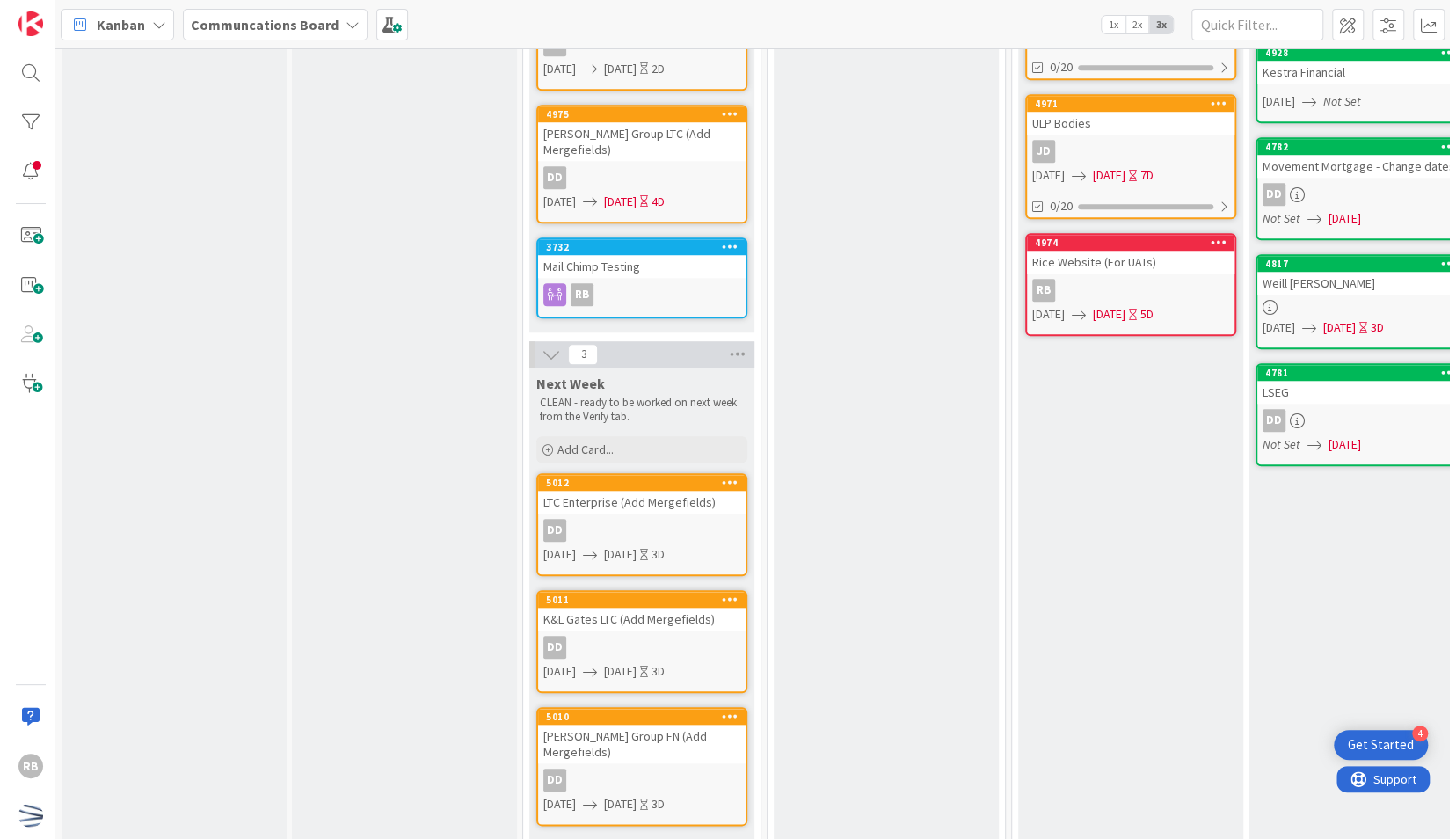
scroll to position [0, 0]
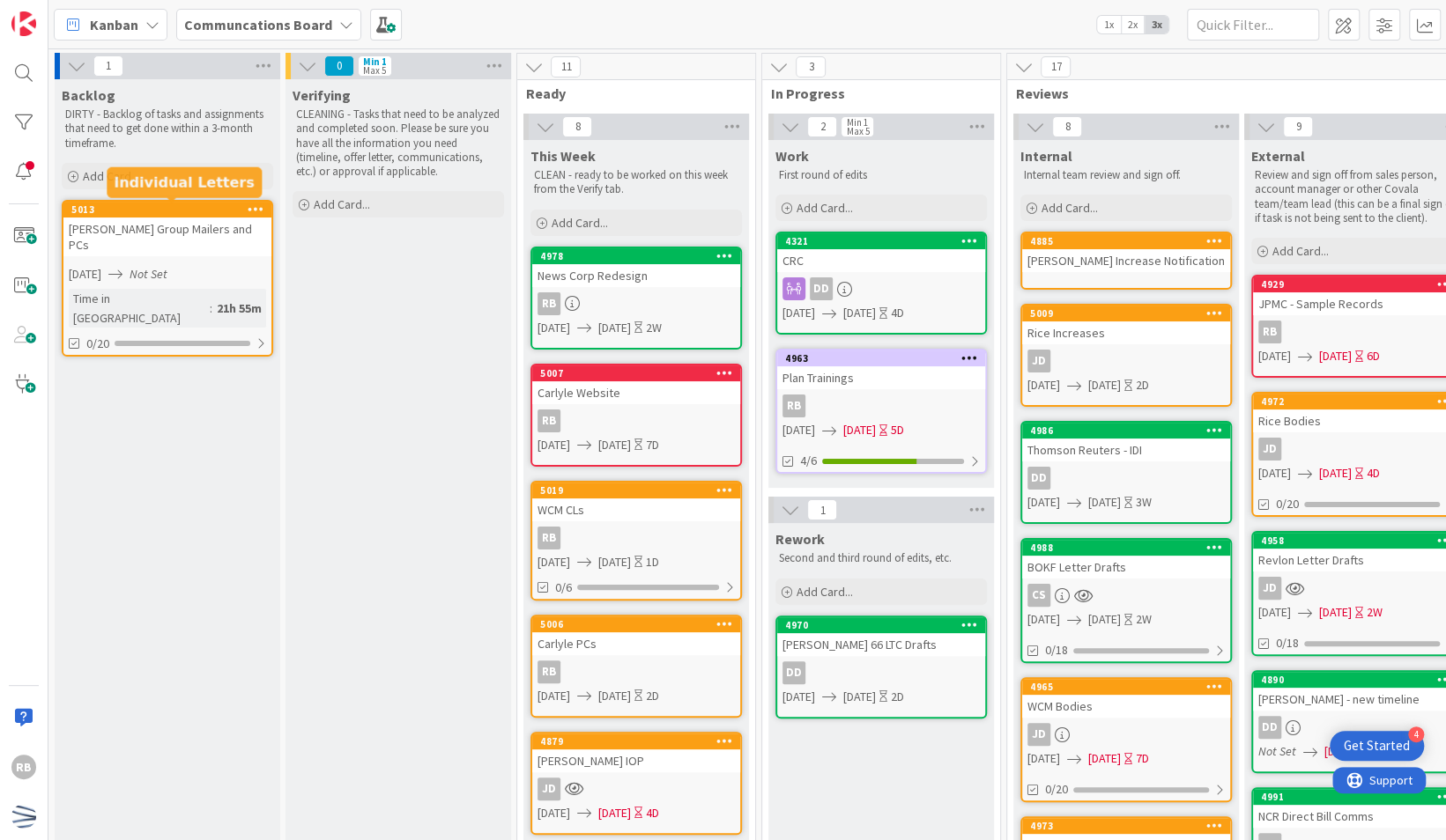
click at [225, 213] on div "5013" at bounding box center [172, 209] width 200 height 12
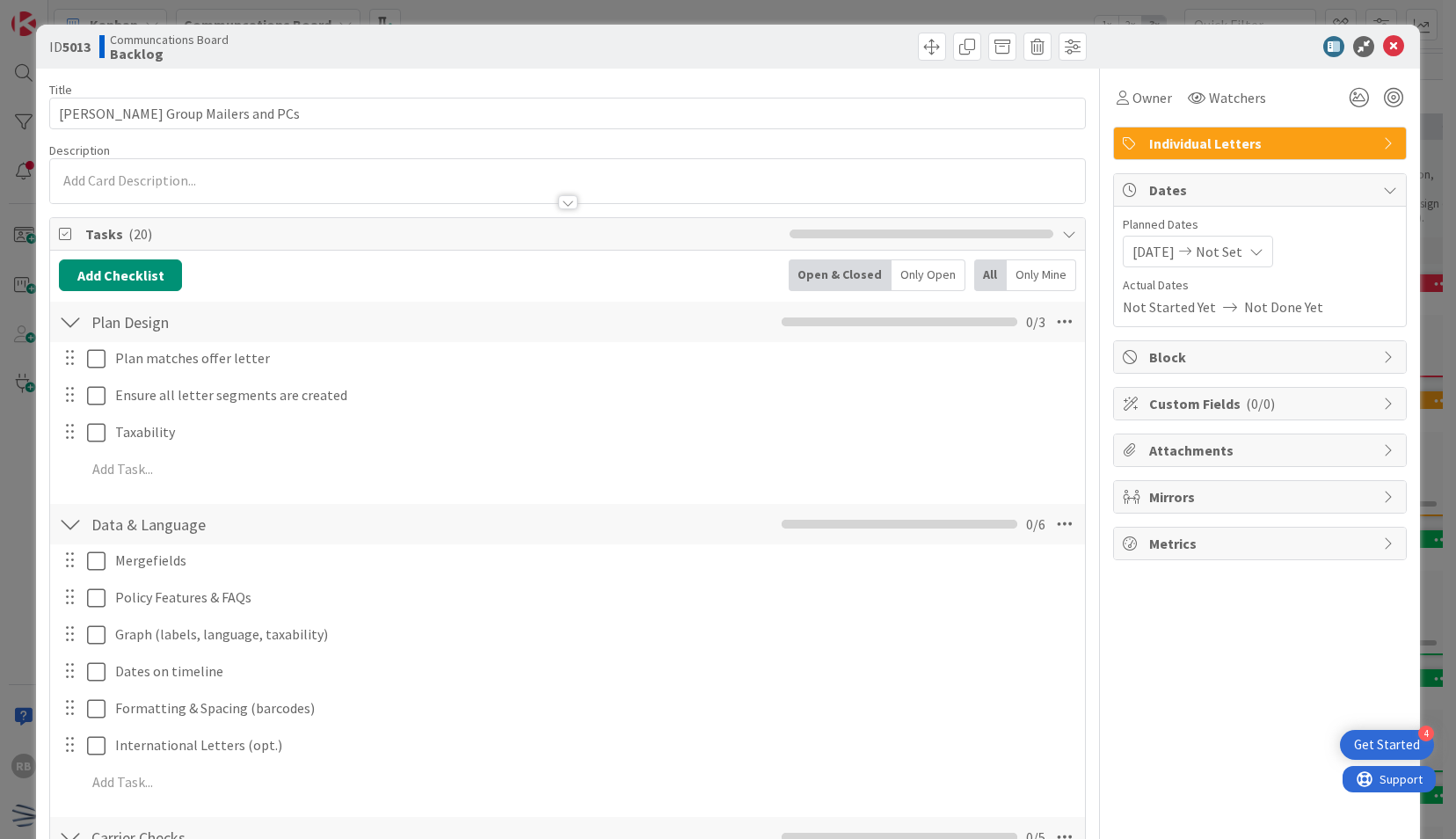
click at [200, 491] on div "Plan Design Checklist Name 11 / 64 Plan Design 0 / 3 Plan matches offer letter …" at bounding box center [566, 396] width 1034 height 194
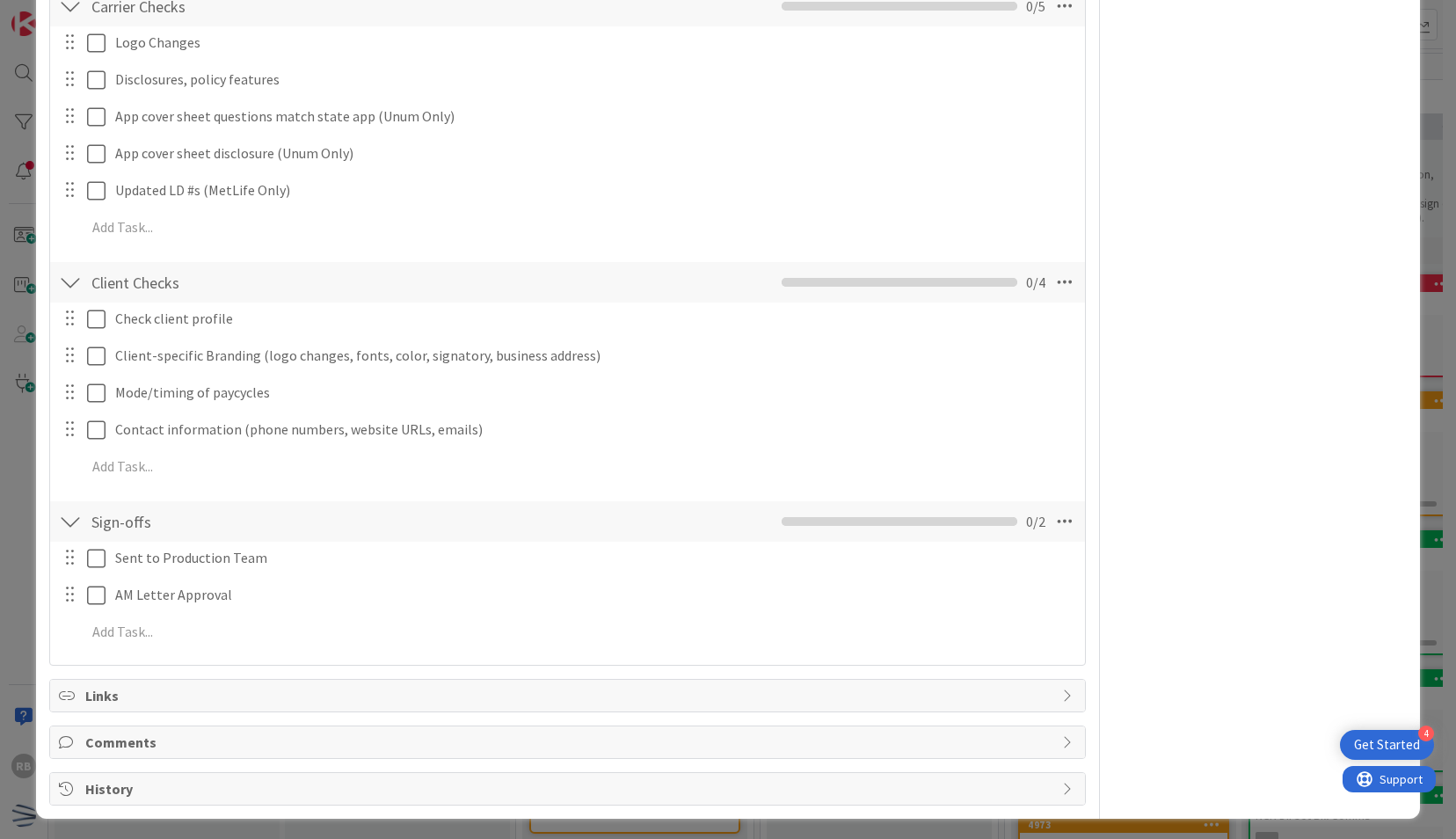
click at [272, 785] on span "History" at bounding box center [568, 789] width 967 height 21
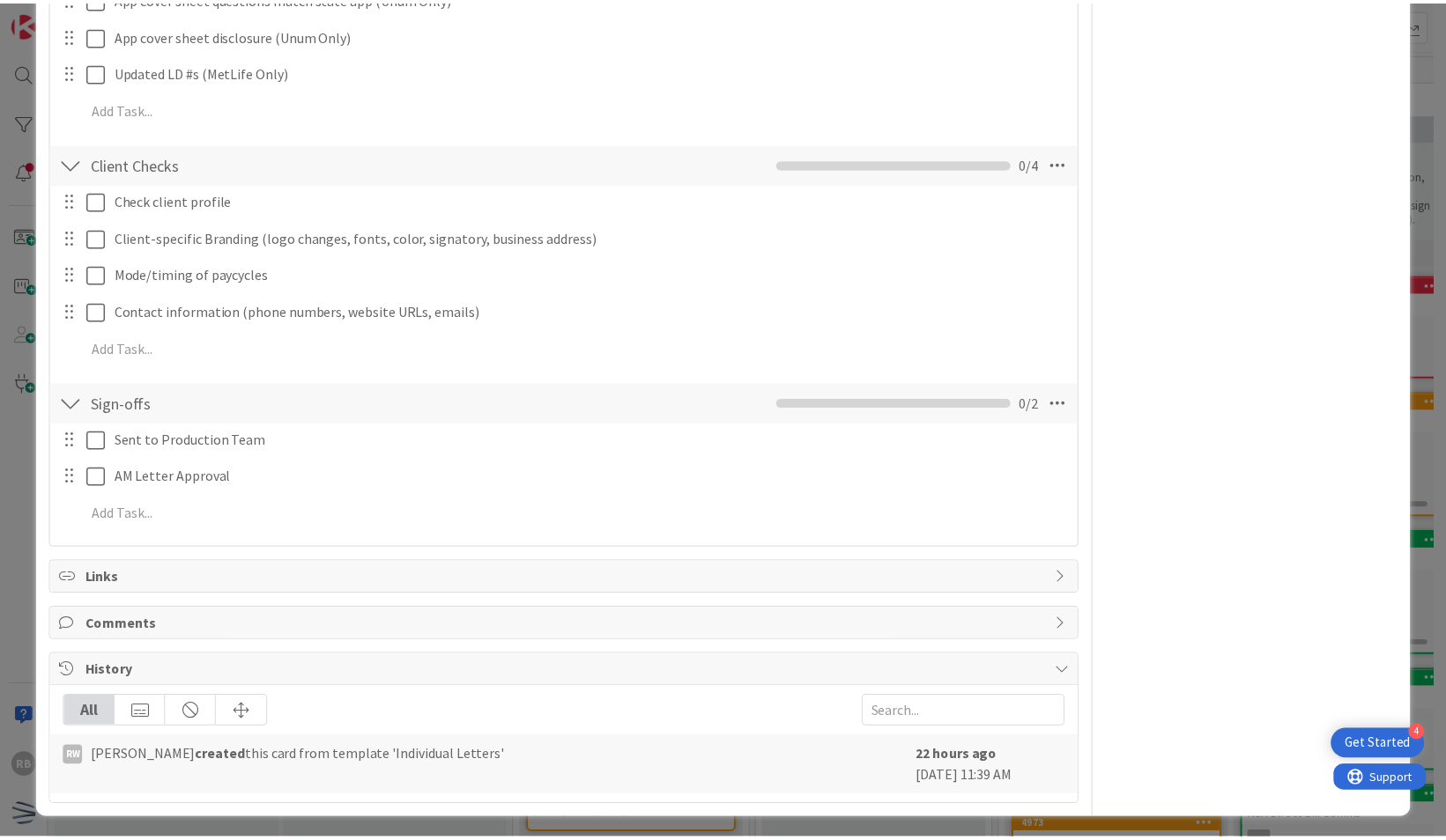
scroll to position [0, 0]
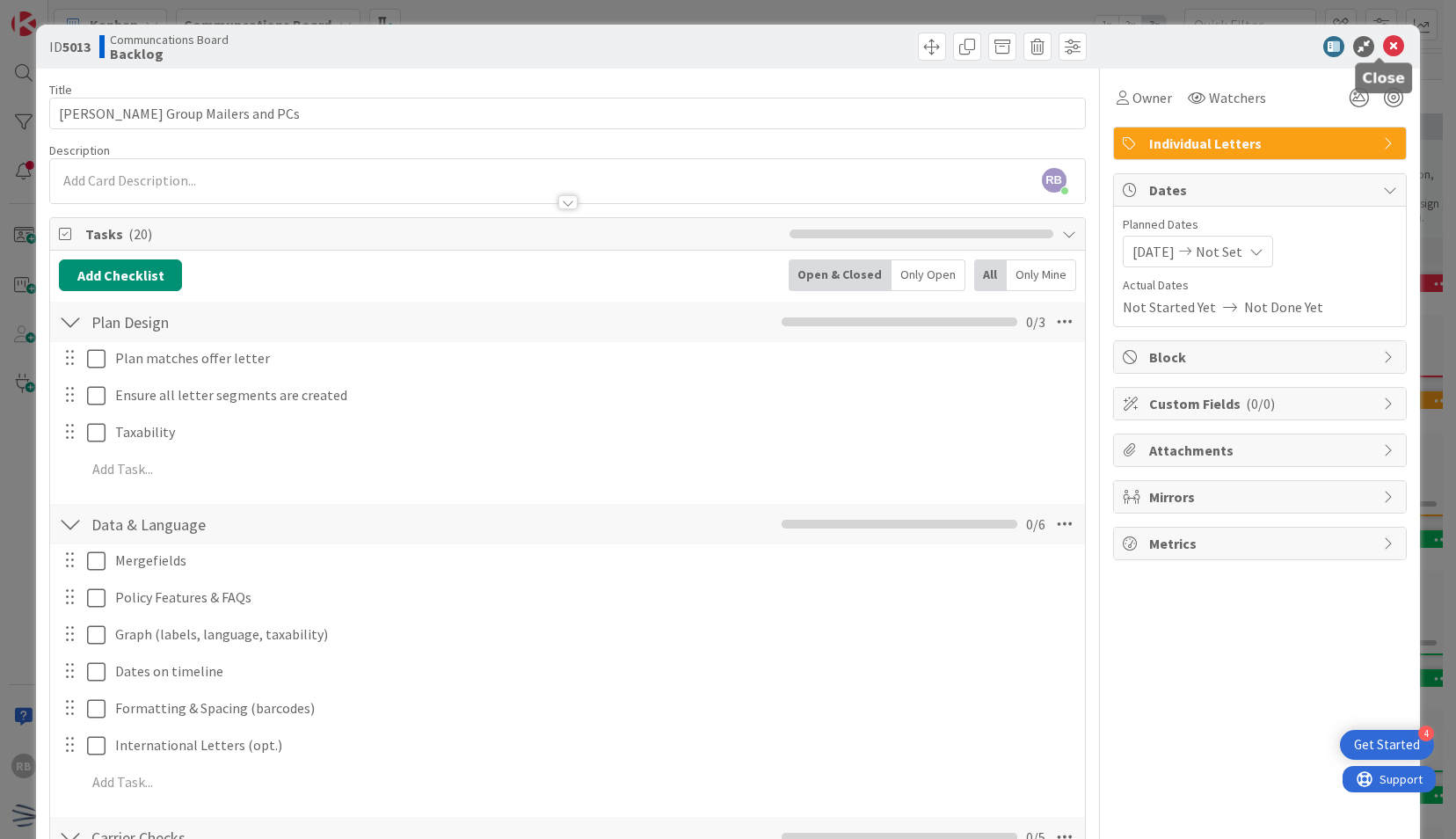
click at [1383, 44] on icon at bounding box center [1393, 46] width 21 height 21
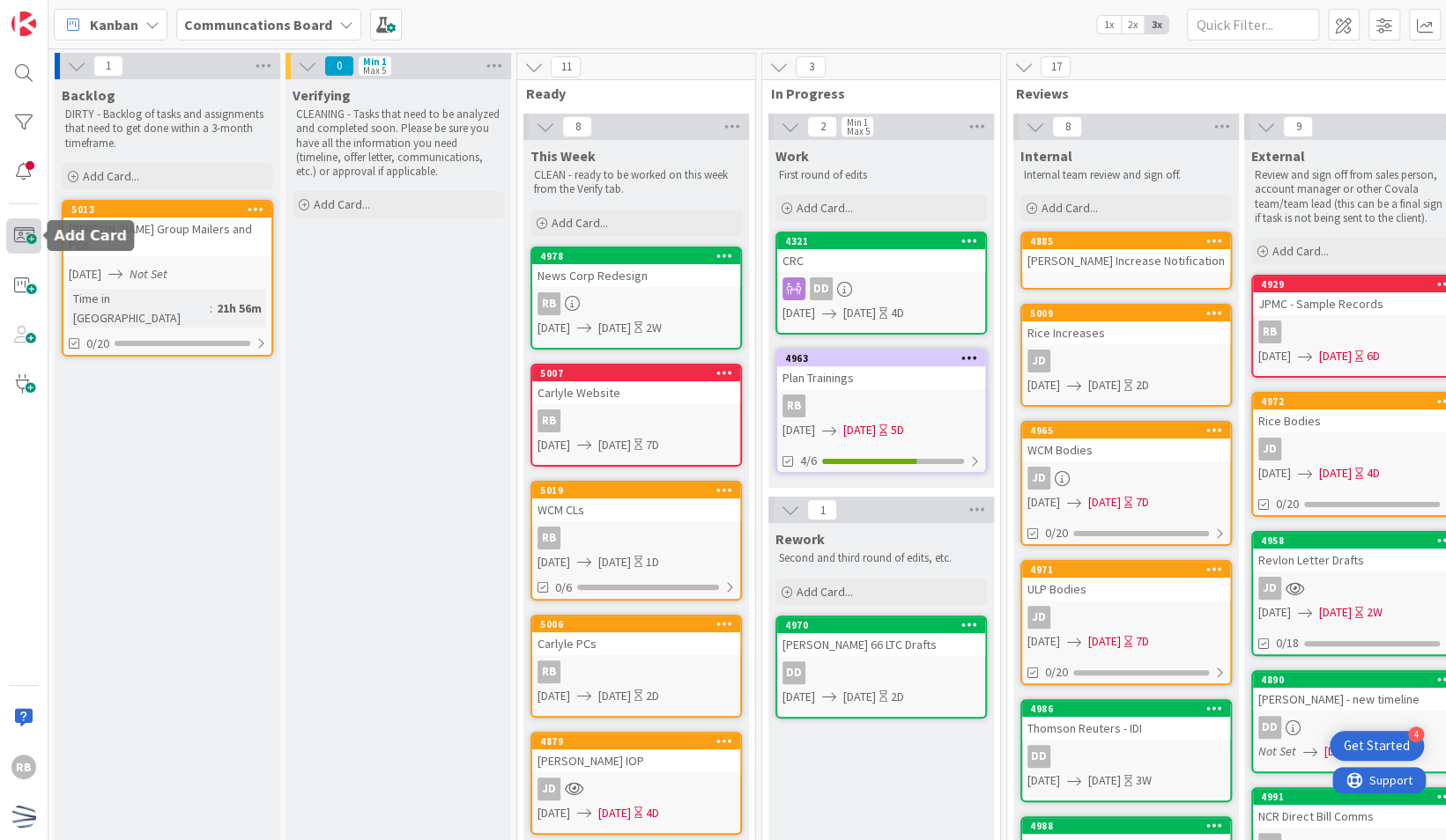
click at [32, 249] on span at bounding box center [24, 236] width 35 height 35
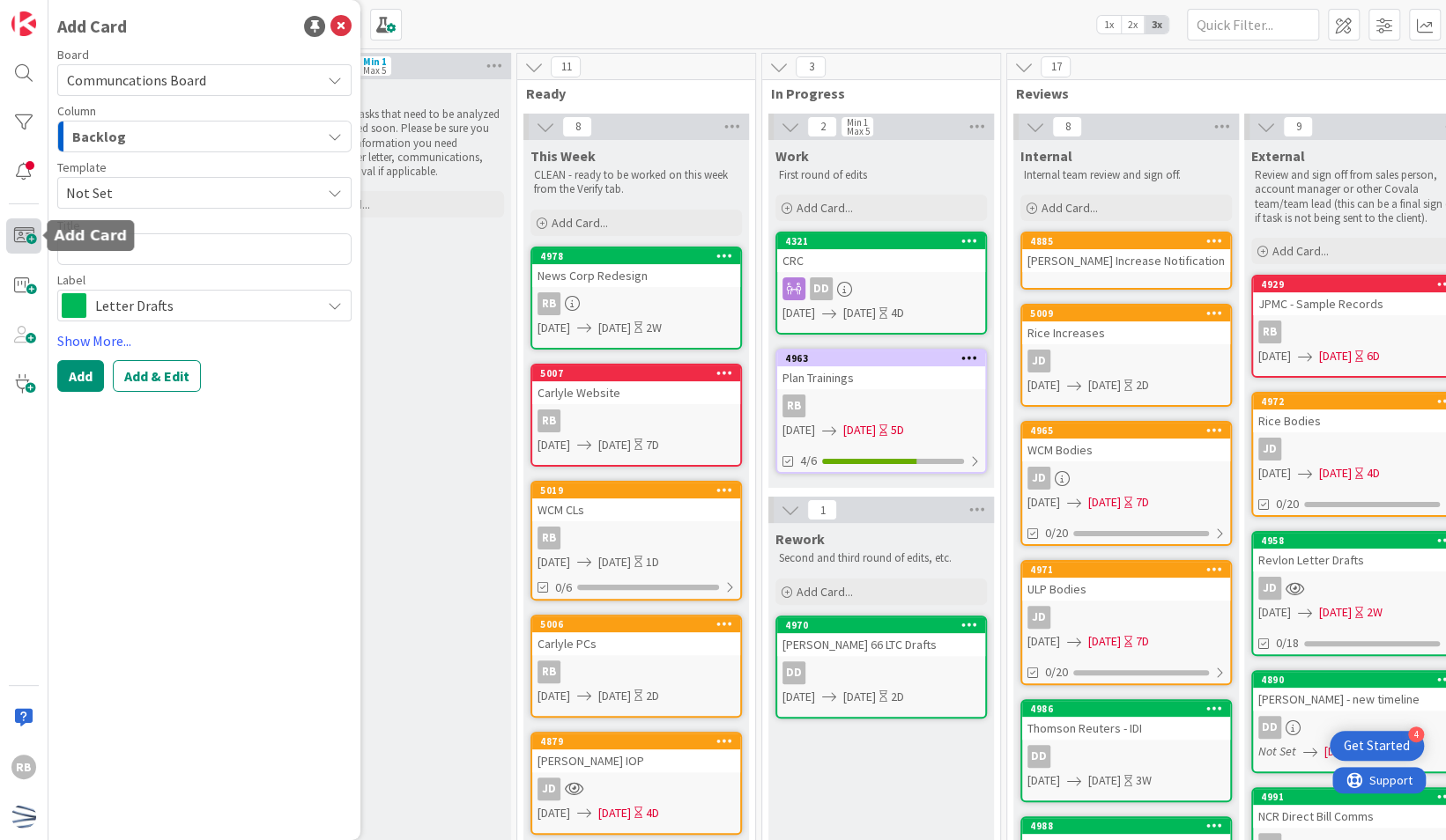
type textarea "x"
type textarea "U"
type textarea "x"
type textarea "UL"
type textarea "x"
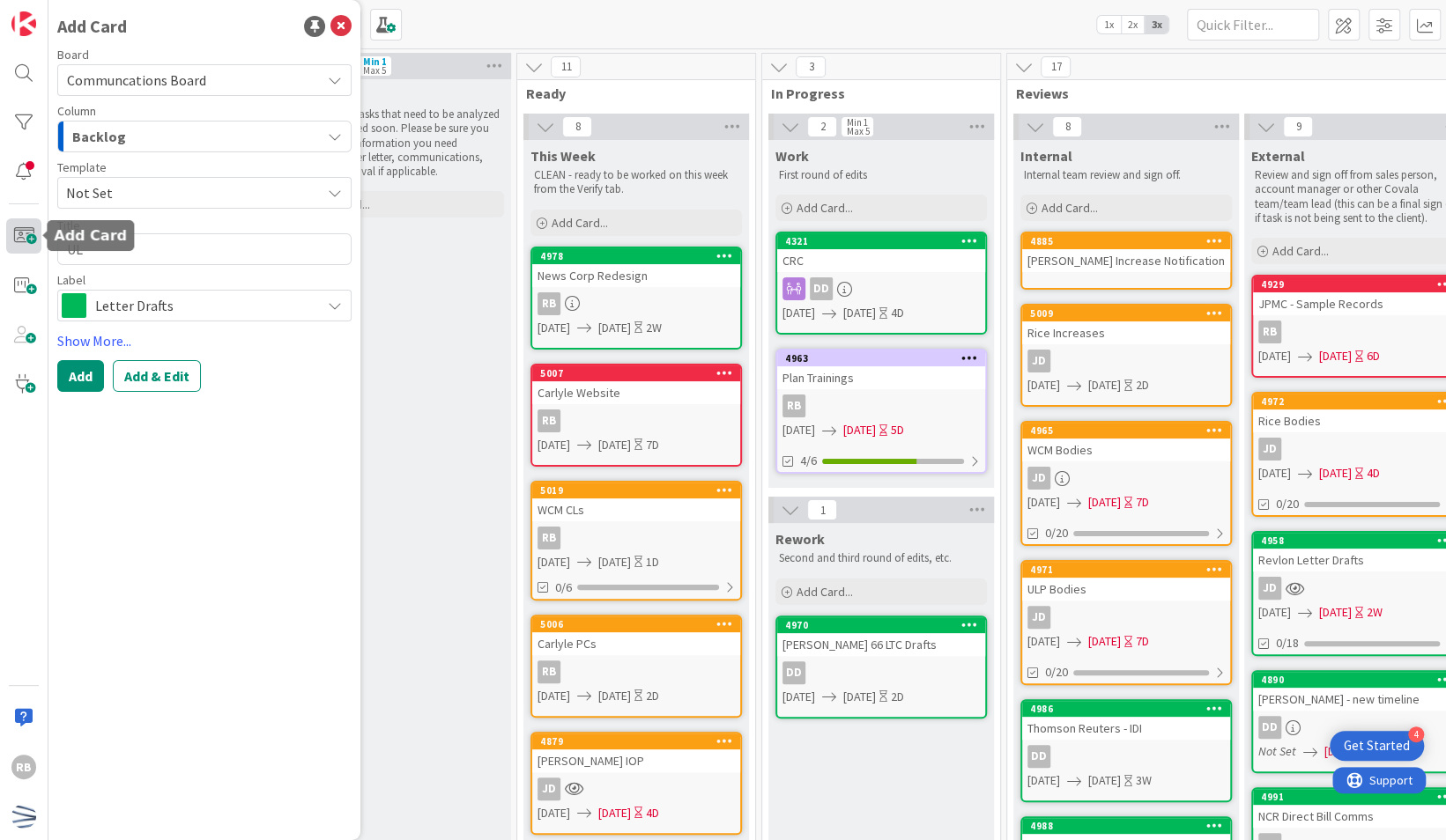
type textarea "ULP"
type textarea "x"
type textarea "ULP"
type textarea "x"
type textarea "ULP C"
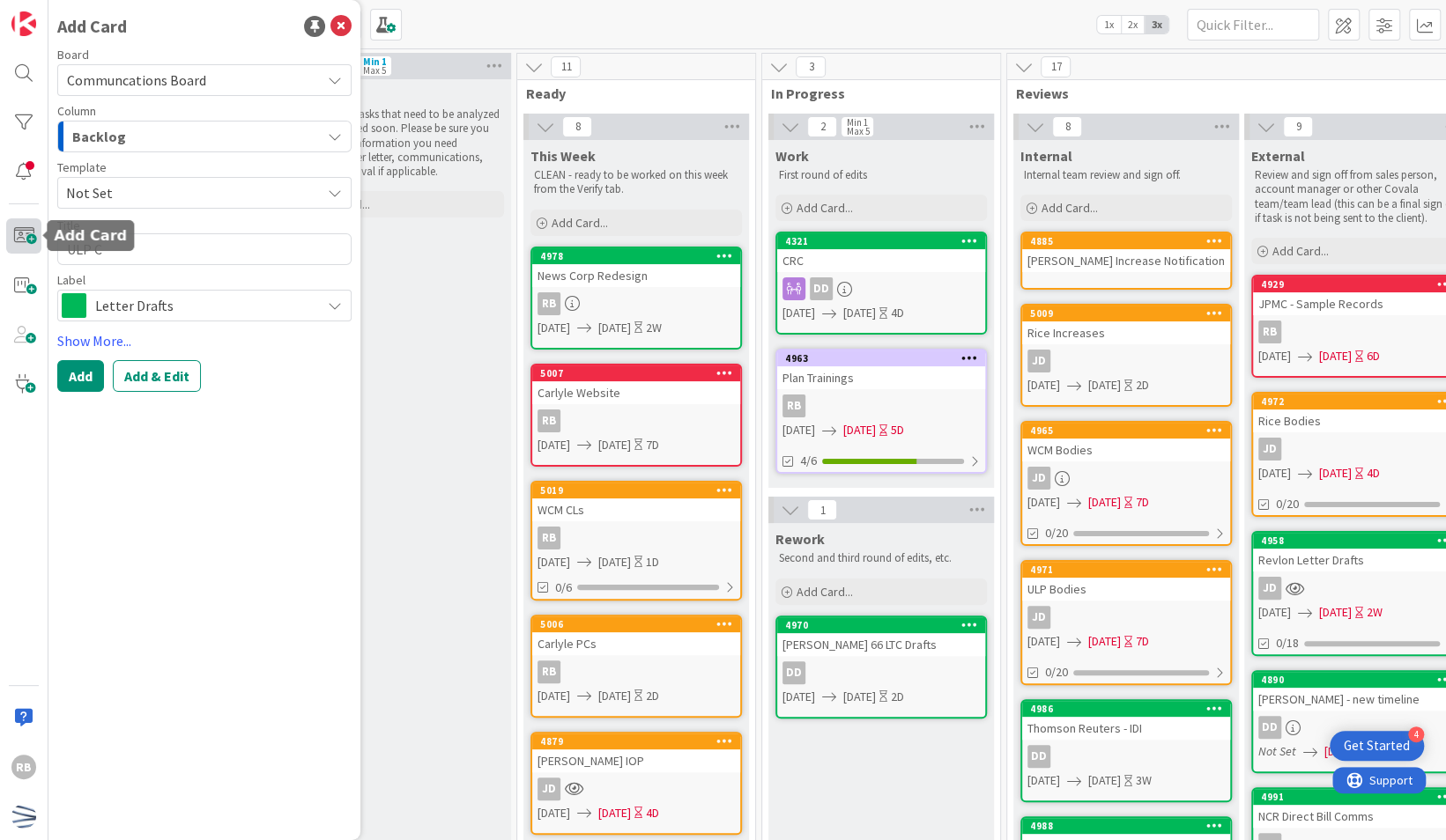
type textarea "x"
type textarea "ULP CL"
type textarea "x"
type textarea "ULP CLs"
click at [342, 142] on icon "button" at bounding box center [334, 136] width 14 height 14
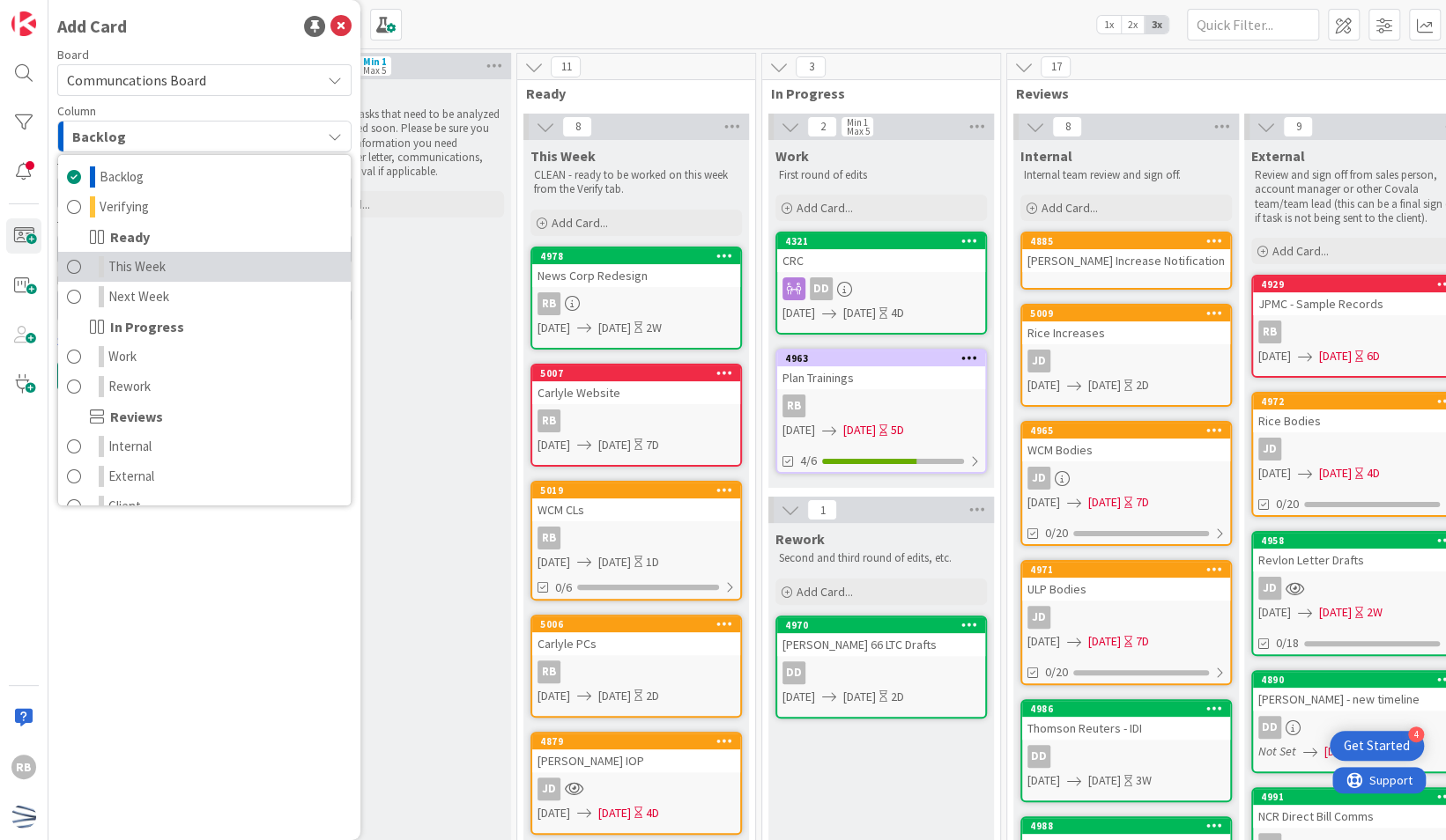
click at [232, 258] on link "This Week" at bounding box center [204, 267] width 292 height 30
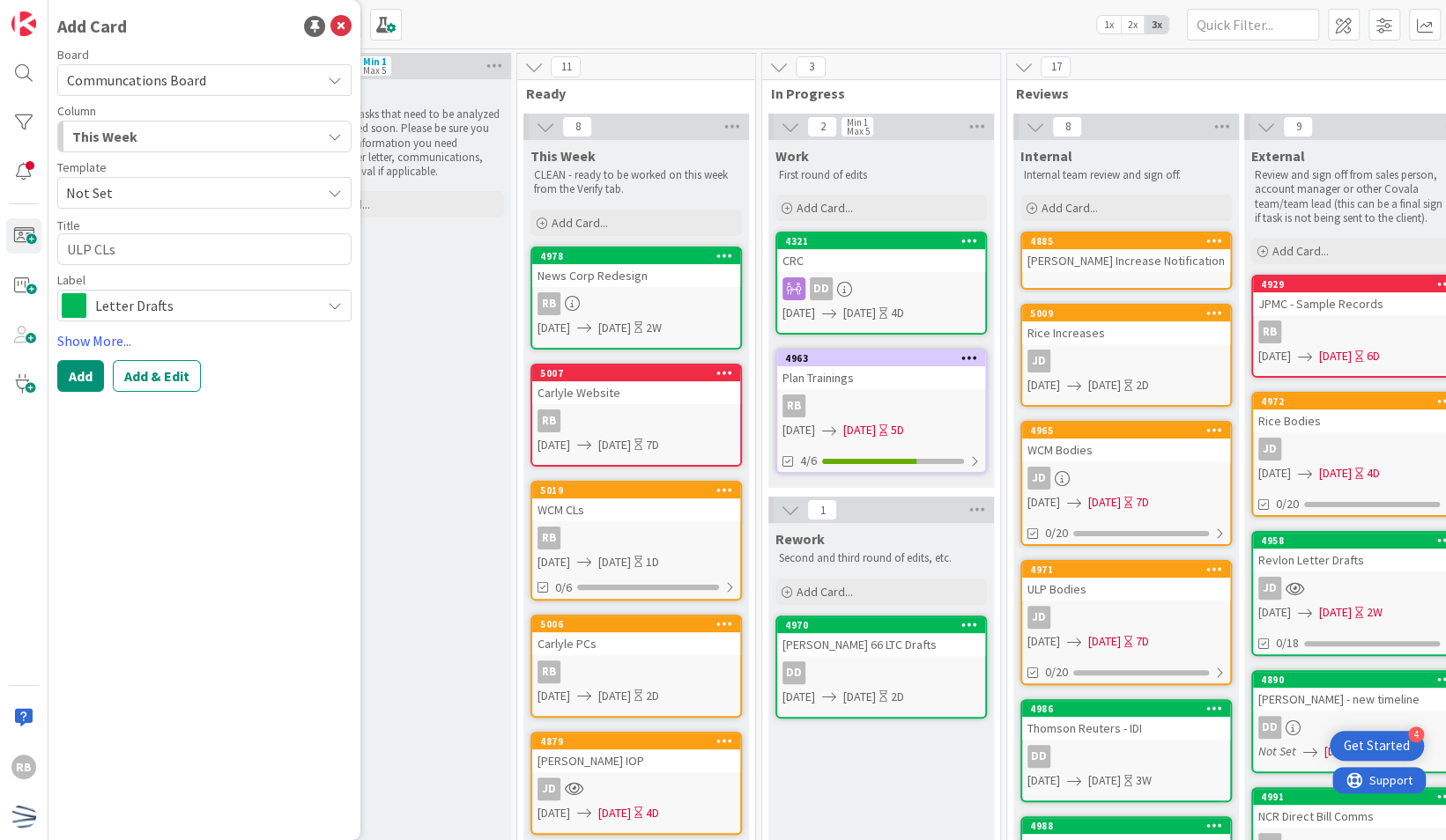
click at [213, 308] on span "Letter Drafts" at bounding box center [204, 305] width 217 height 25
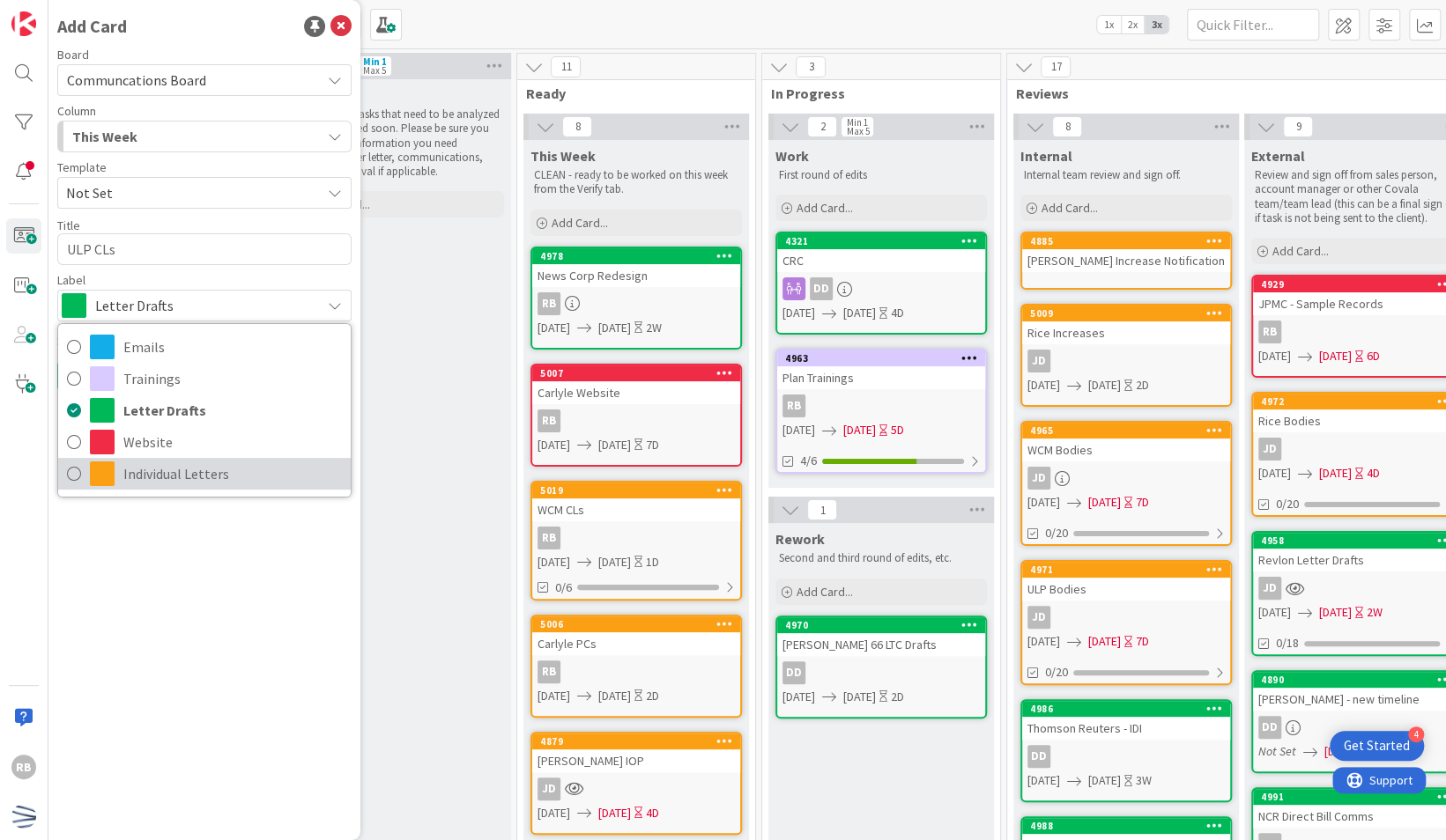
click at [204, 473] on span "Individual Letters" at bounding box center [233, 474] width 219 height 27
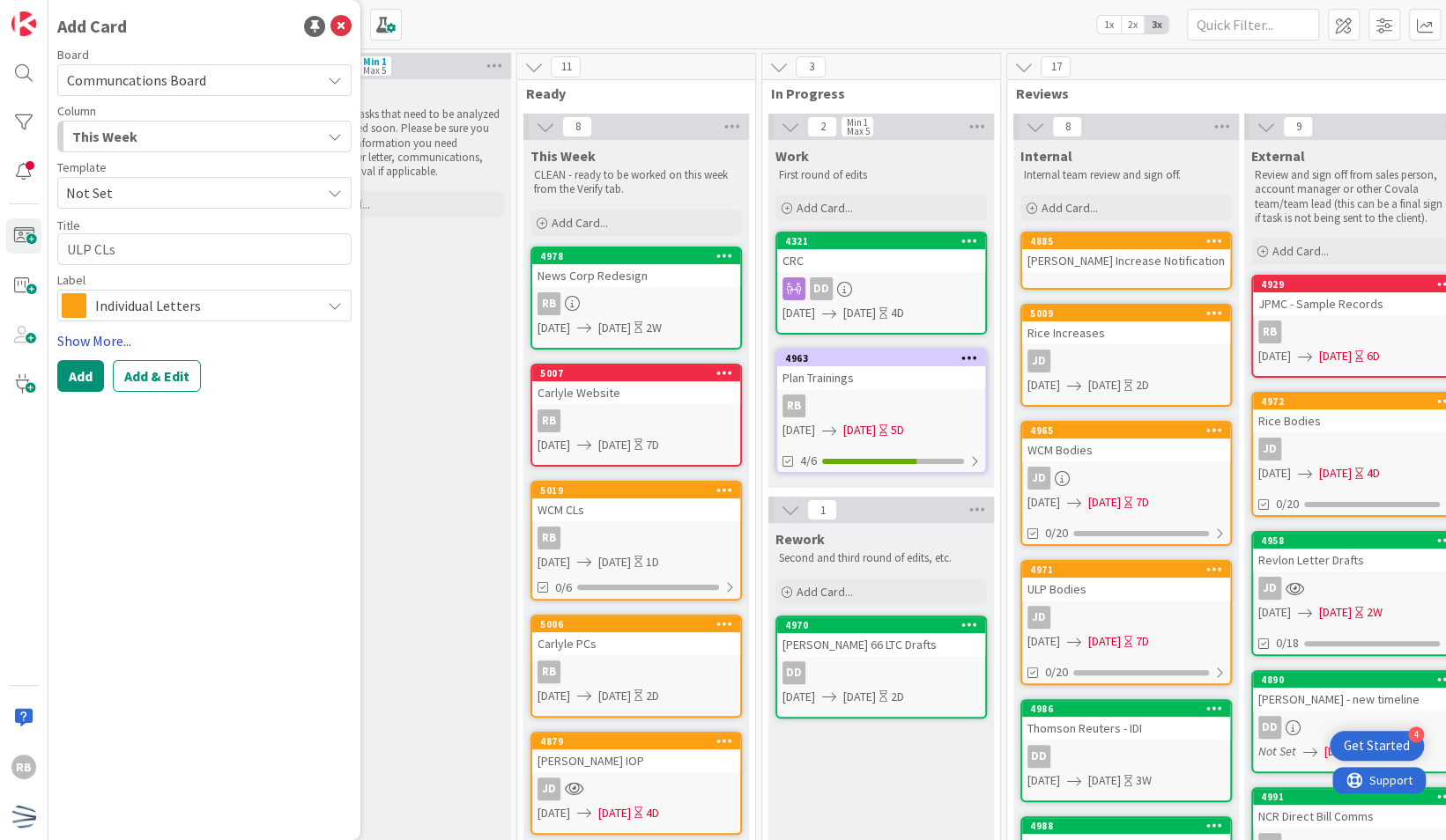
click at [96, 344] on link "Show More..." at bounding box center [204, 340] width 294 height 21
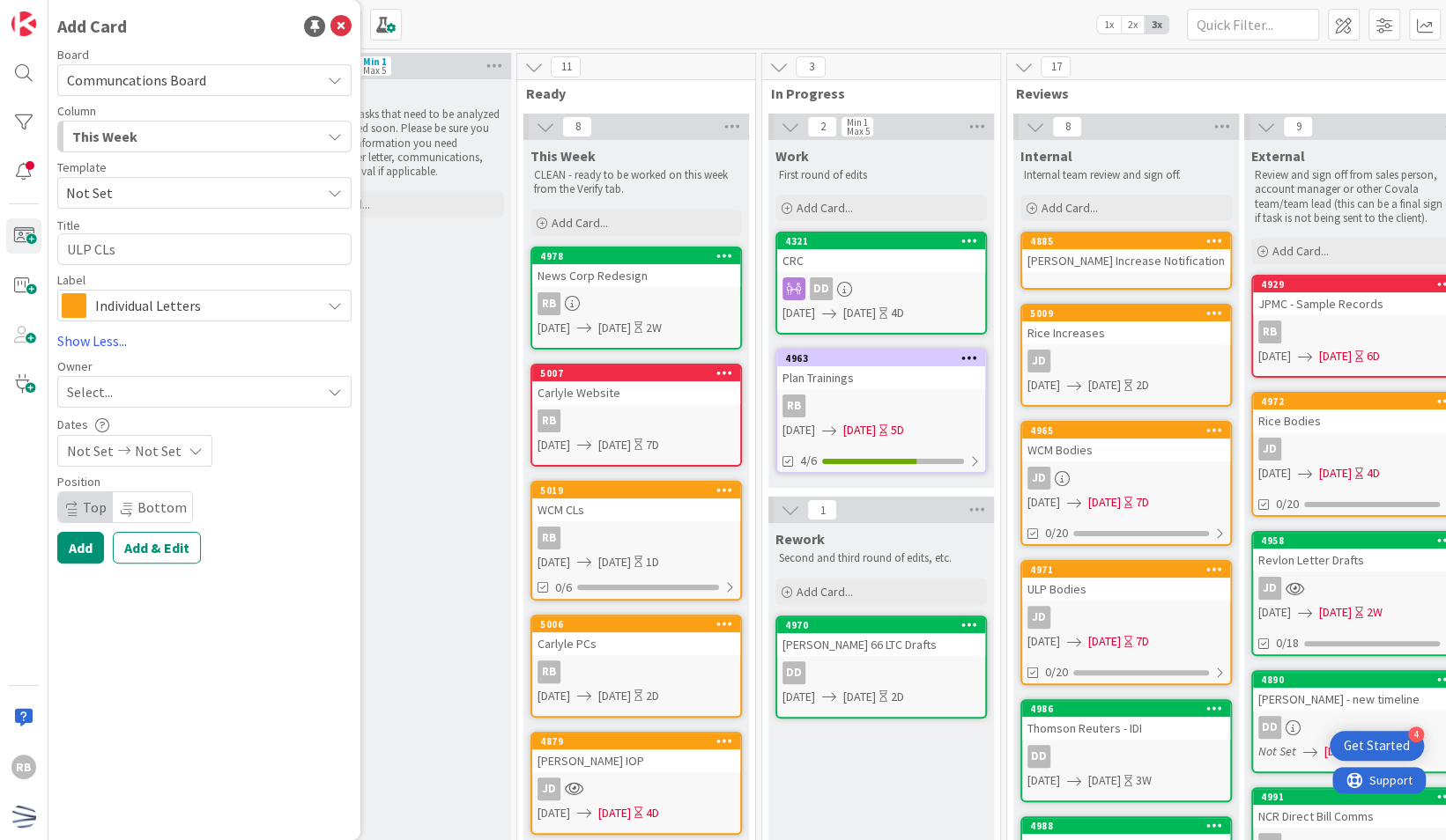
click at [121, 387] on div "Select..." at bounding box center [194, 391] width 254 height 21
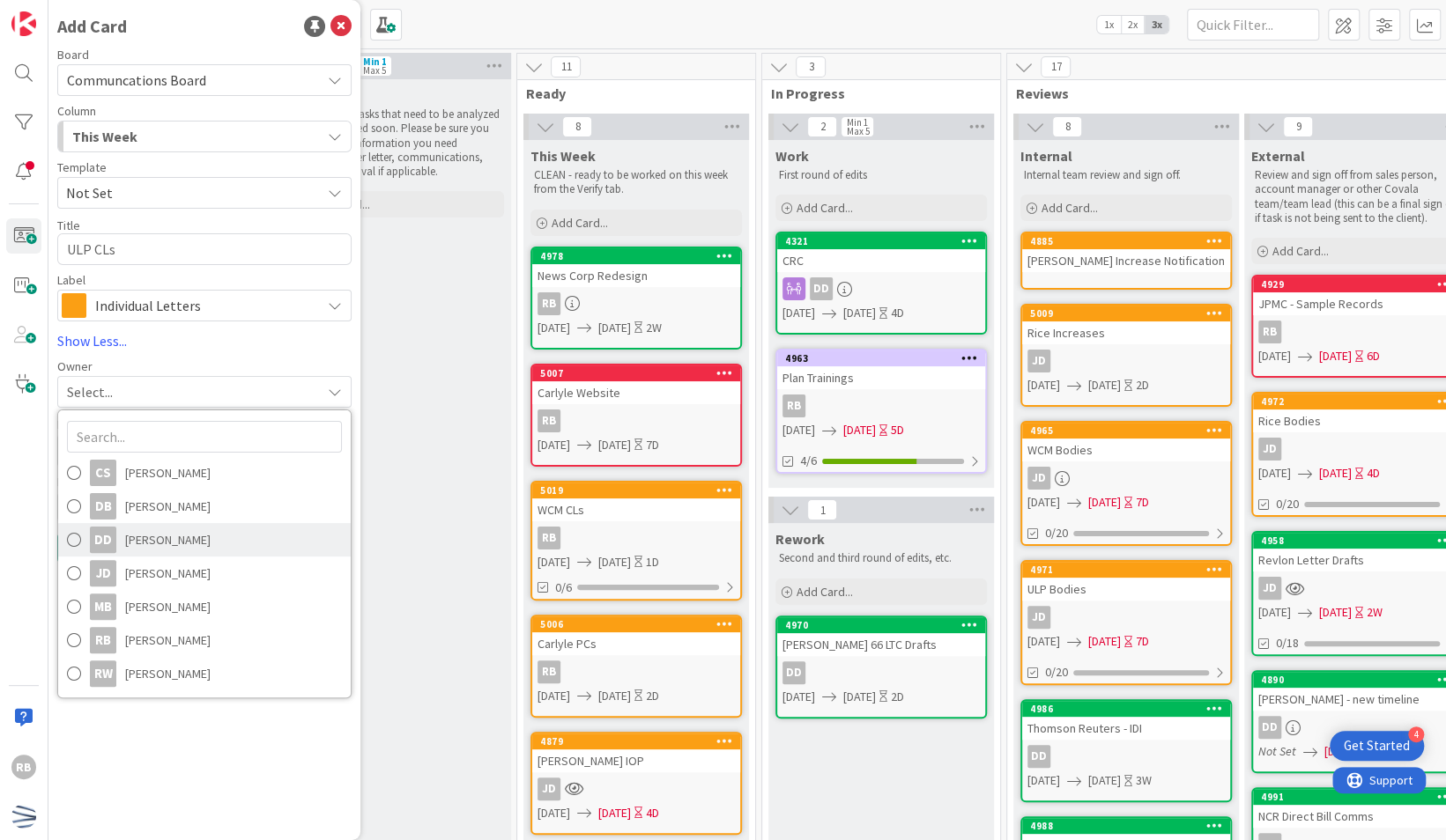
click at [167, 541] on span "[PERSON_NAME]" at bounding box center [168, 540] width 85 height 27
type textarea "x"
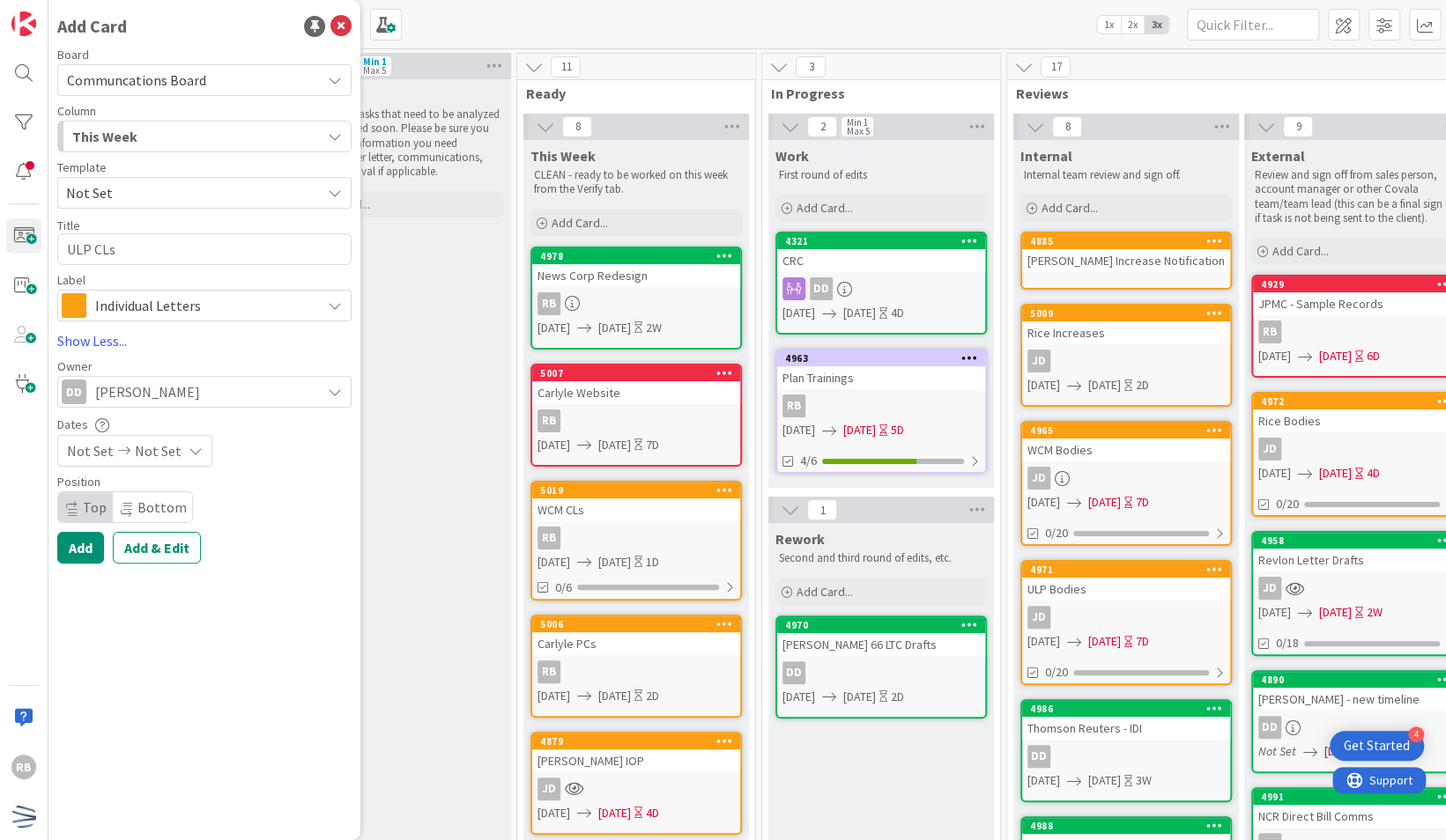
click at [186, 458] on div "Not Set Not Set" at bounding box center [134, 451] width 155 height 32
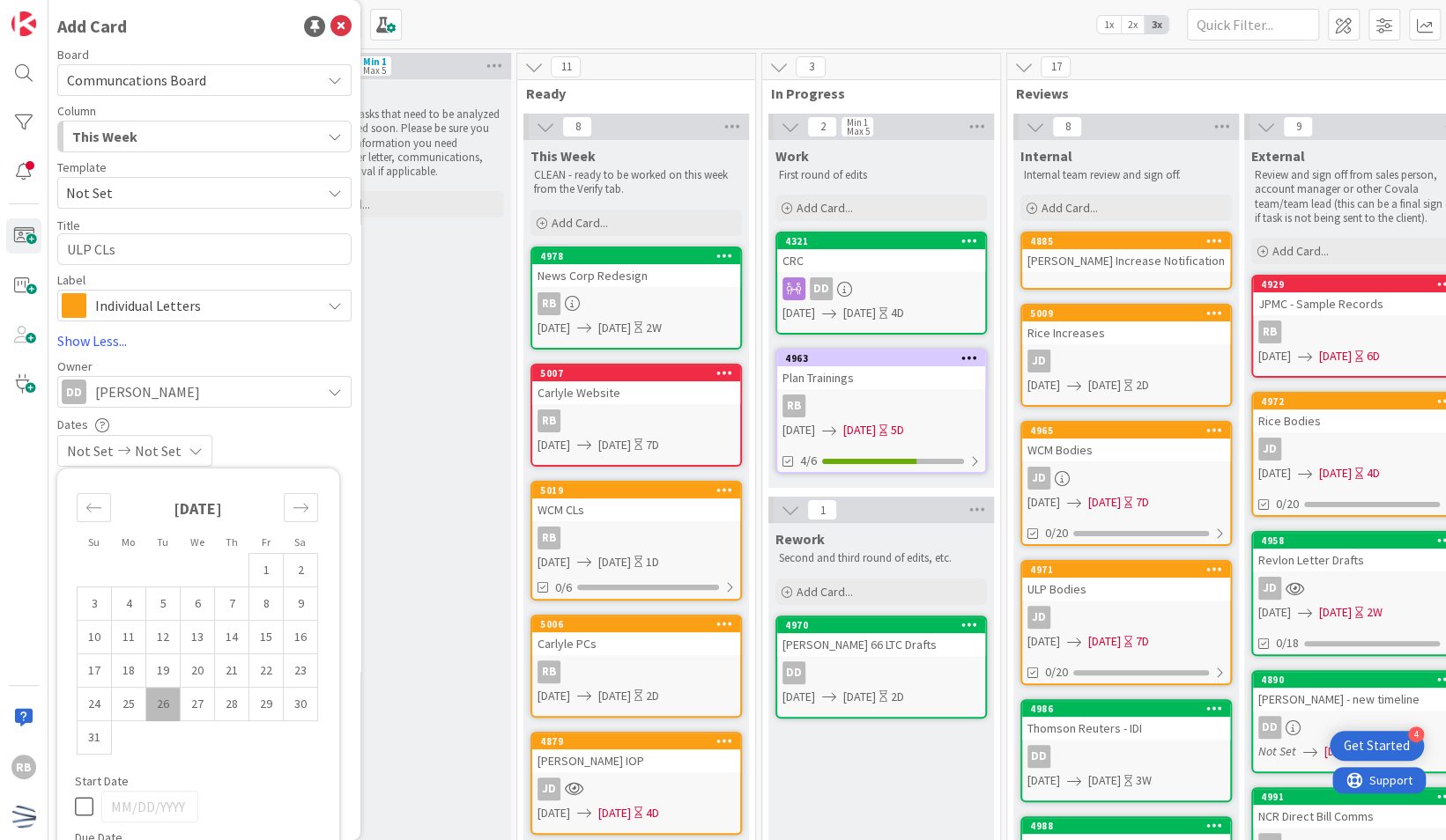
click at [160, 706] on td "26" at bounding box center [163, 705] width 34 height 33
type input "[DATE]"
type textarea "x"
click at [198, 714] on td "27" at bounding box center [198, 705] width 34 height 33
type input "[DATE]"
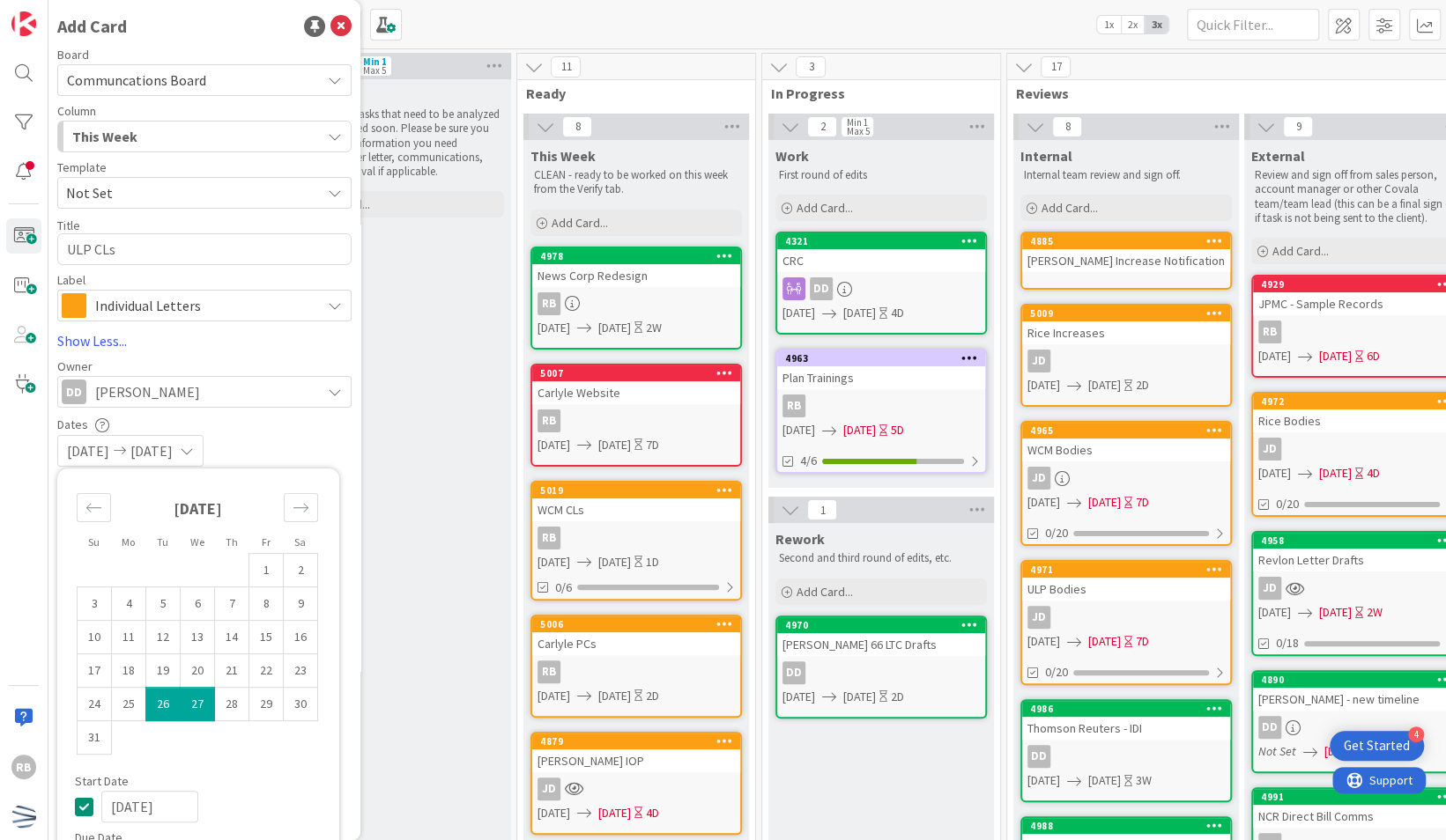
type textarea "x"
click at [237, 754] on div "[DATE] 1 2 3 4 5 6 7 8 9 10 11 12 13 14 15 16 17 18 19 20 21 22 23 24 25 26 27 …" at bounding box center [198, 626] width 280 height 298
click at [321, 430] on div "Dates" at bounding box center [204, 424] width 294 height 15
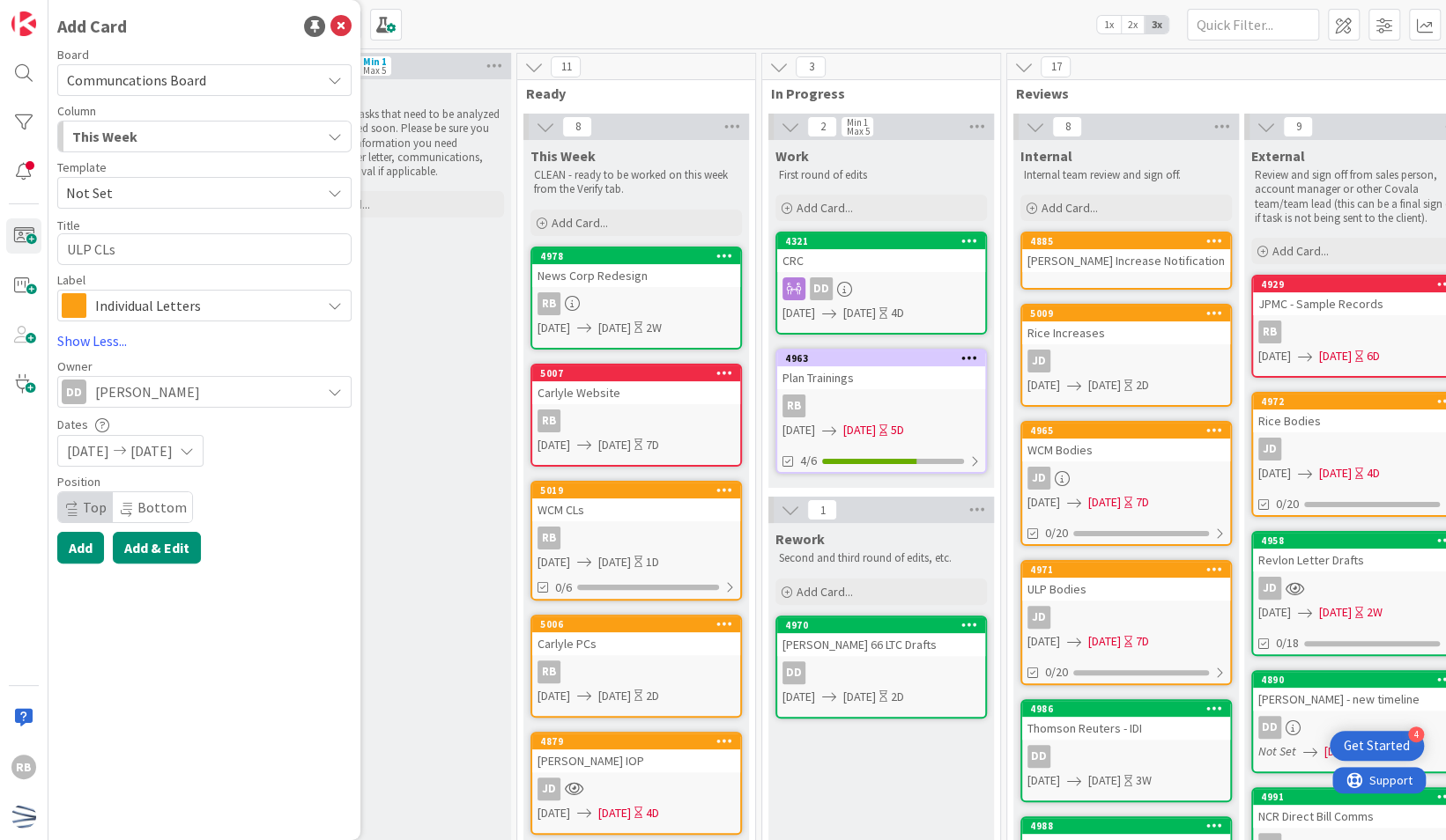
click at [143, 551] on button "Add & Edit" at bounding box center [157, 548] width 88 height 32
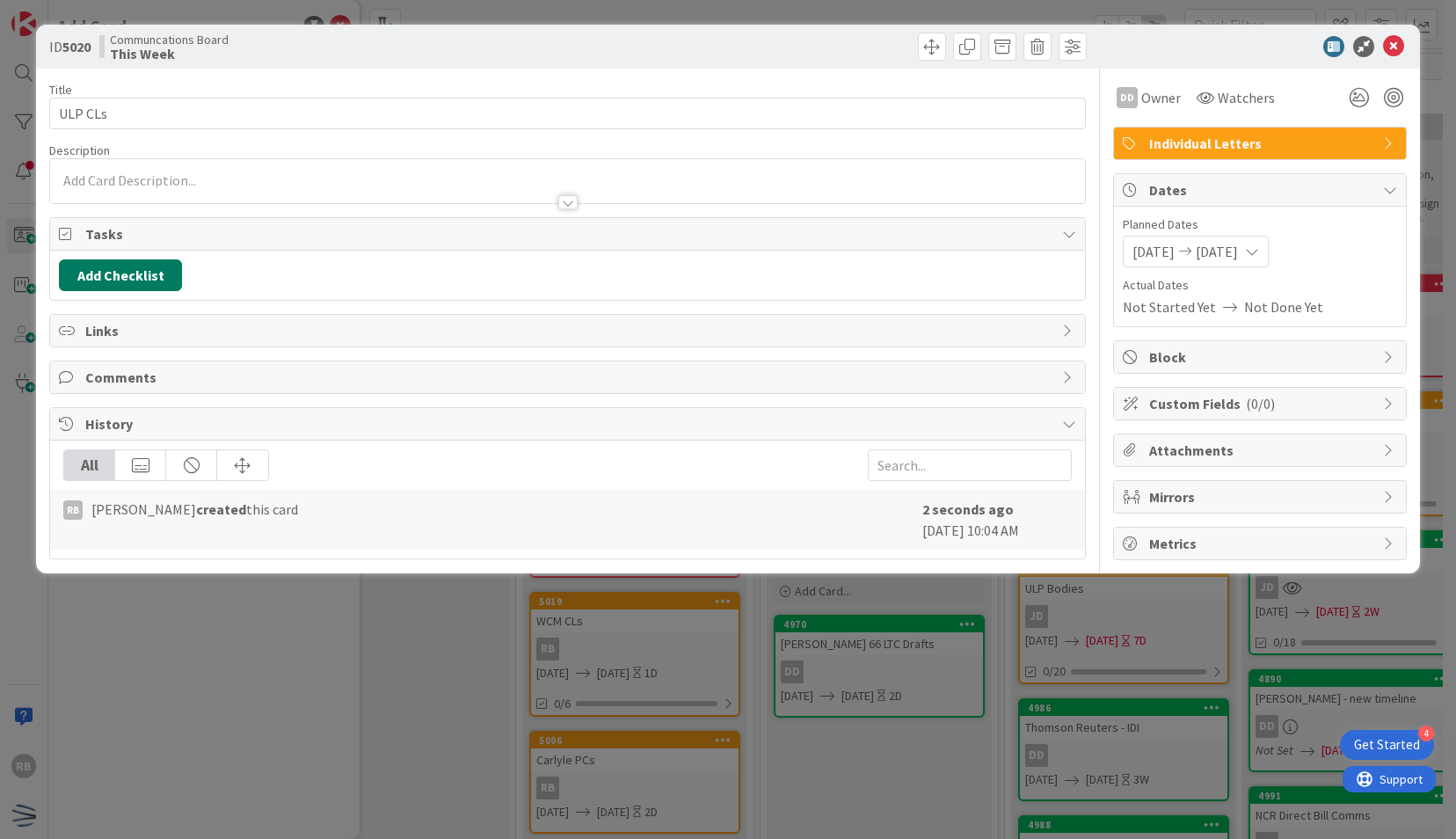
click at [151, 283] on button "Add Checklist" at bounding box center [120, 275] width 123 height 31
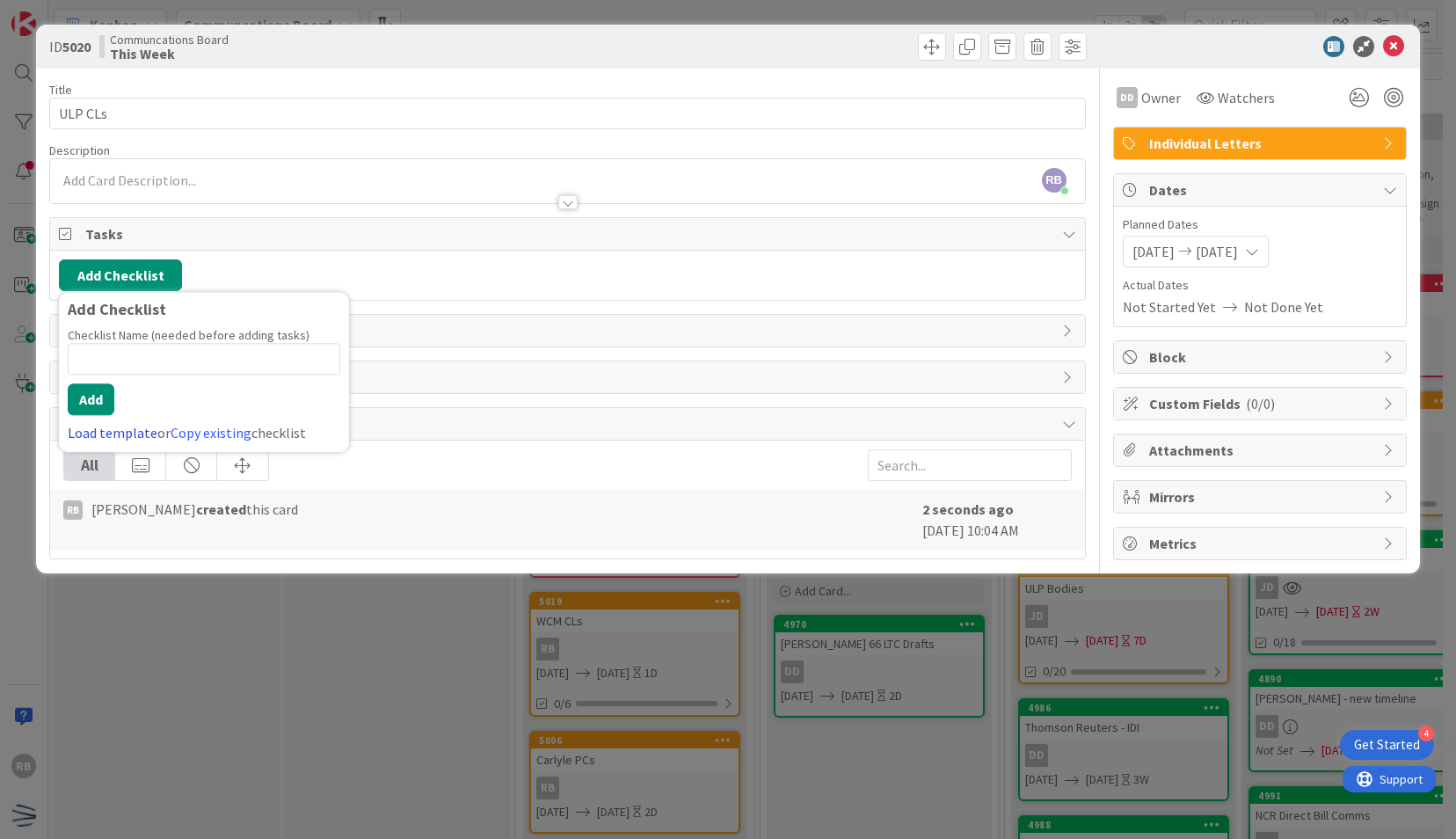
click at [100, 432] on link "Load template" at bounding box center [112, 432] width 90 height 18
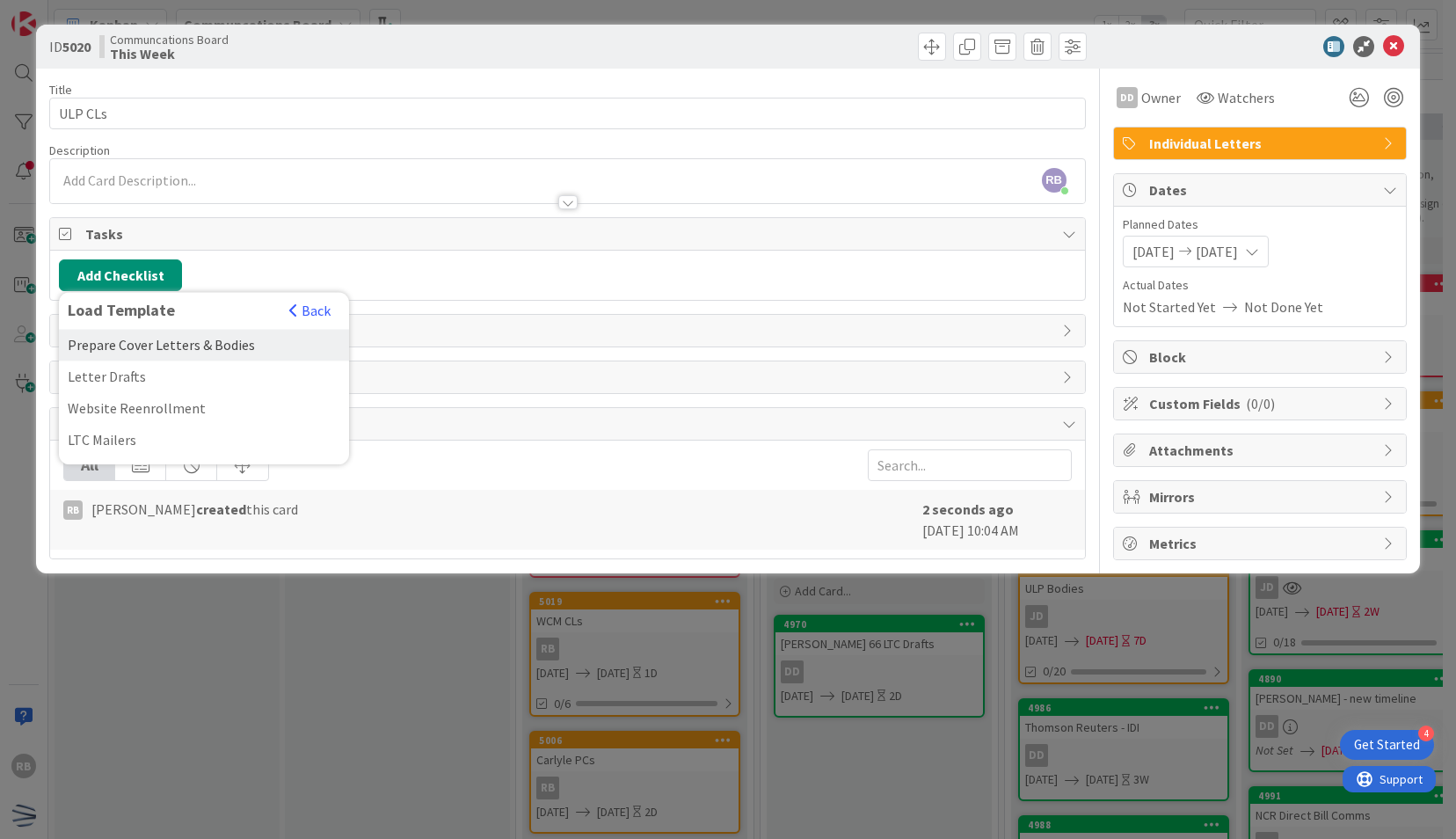
click at [139, 336] on div "Prepare Cover Letters & Bodies" at bounding box center [205, 344] width 291 height 31
click at [101, 405] on button "Add" at bounding box center [91, 399] width 46 height 31
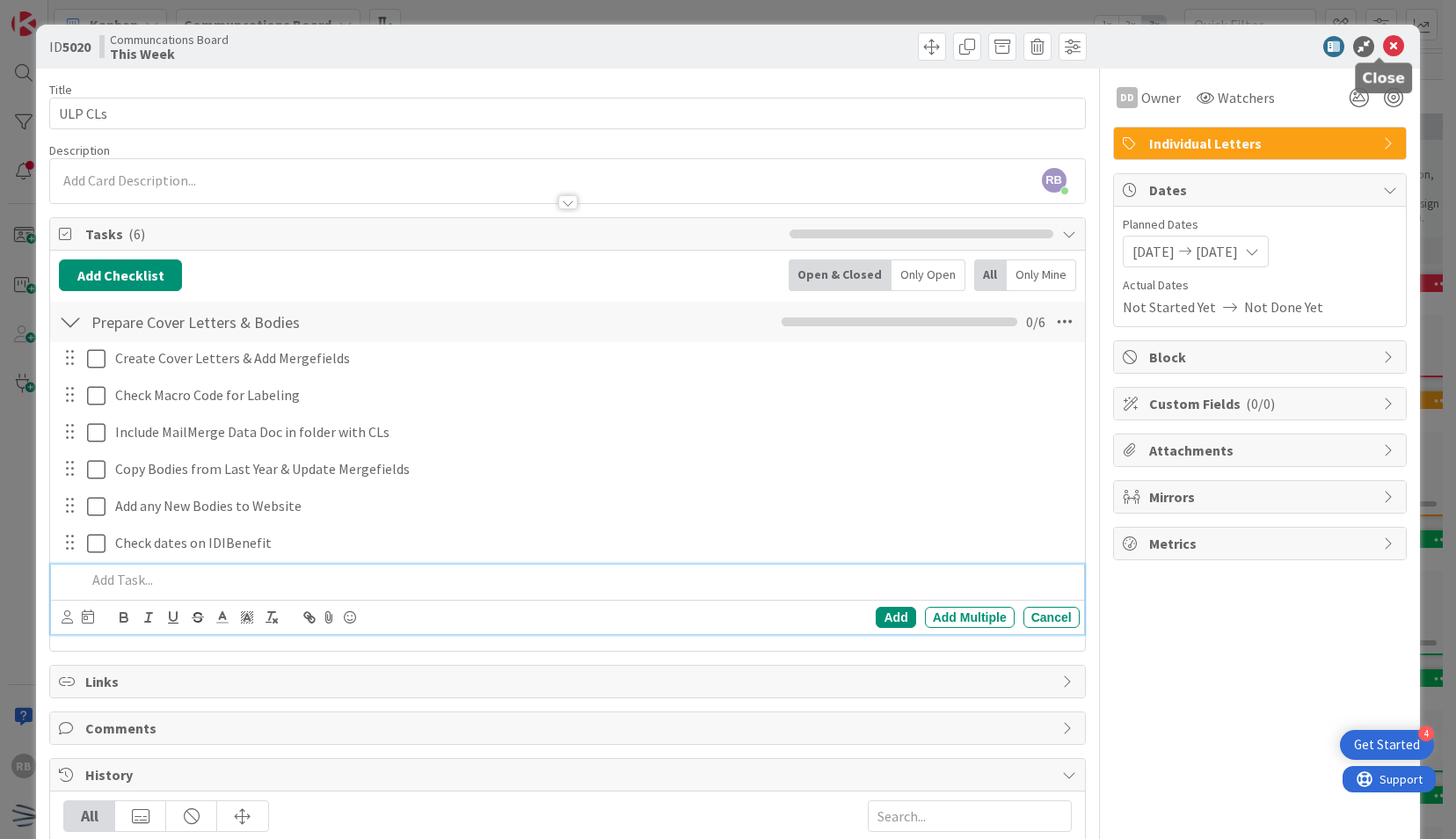
click at [1383, 51] on icon at bounding box center [1393, 46] width 21 height 21
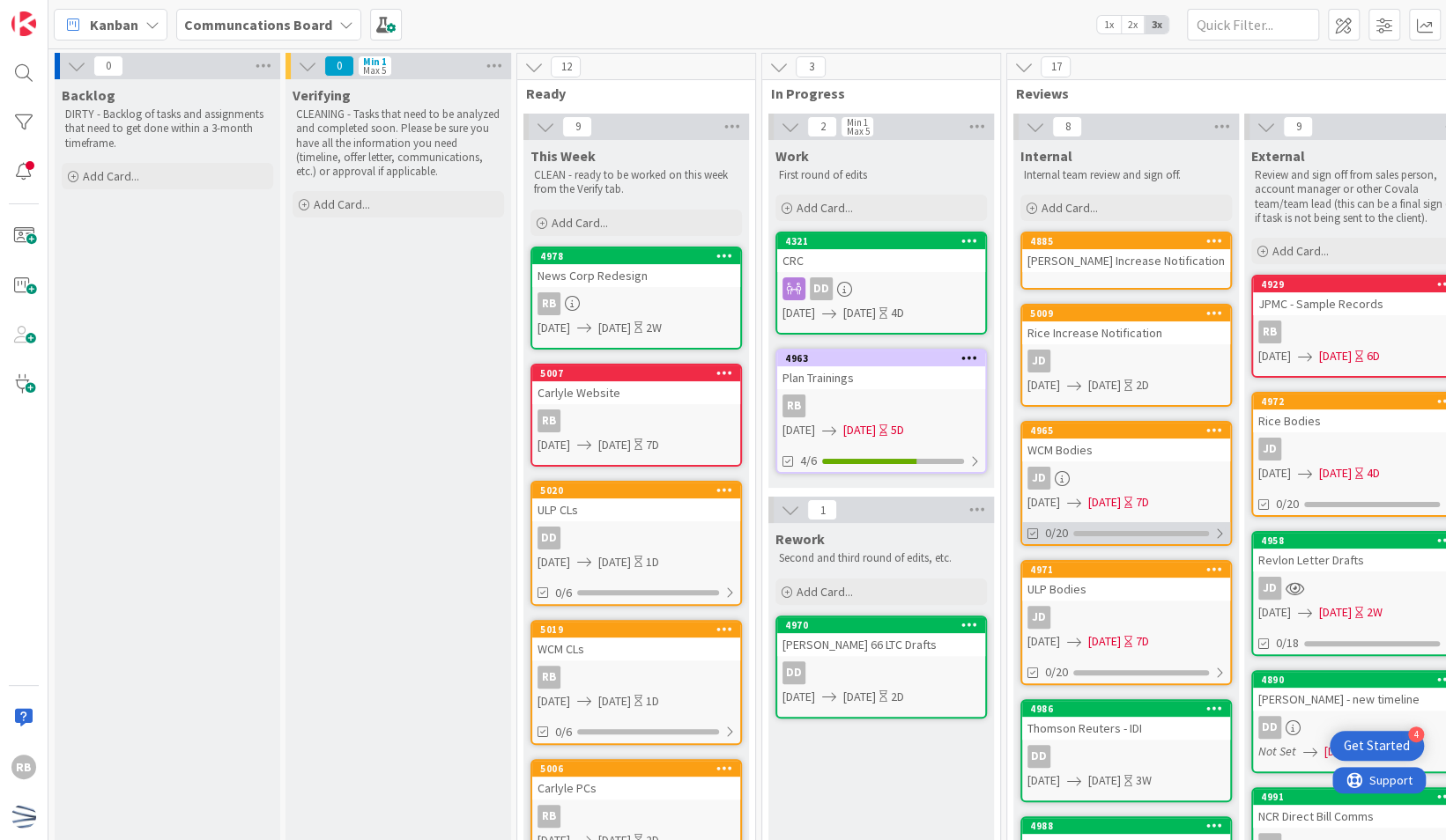
click at [1118, 528] on div "0/20" at bounding box center [1126, 533] width 208 height 22
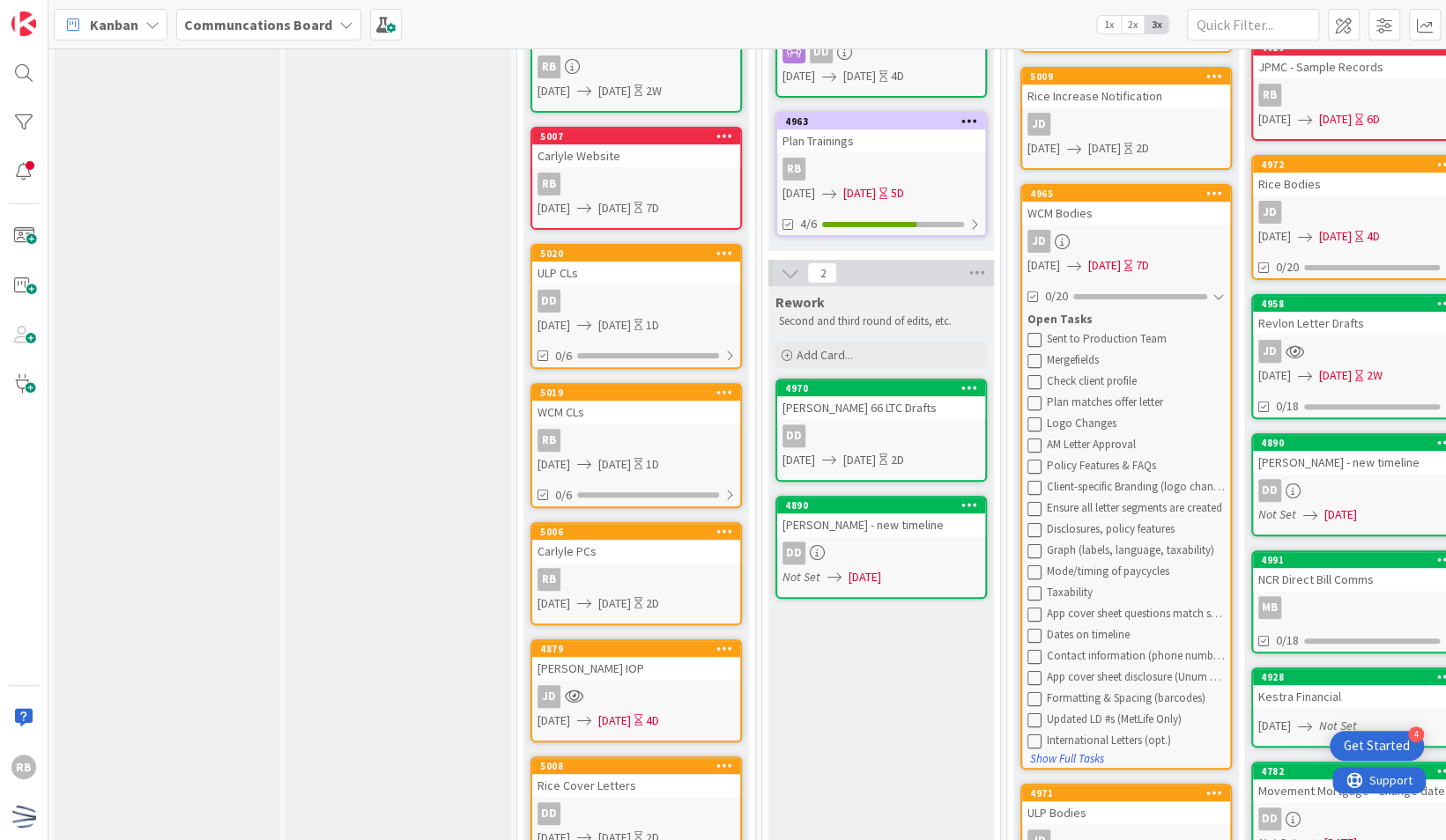
scroll to position [238, 0]
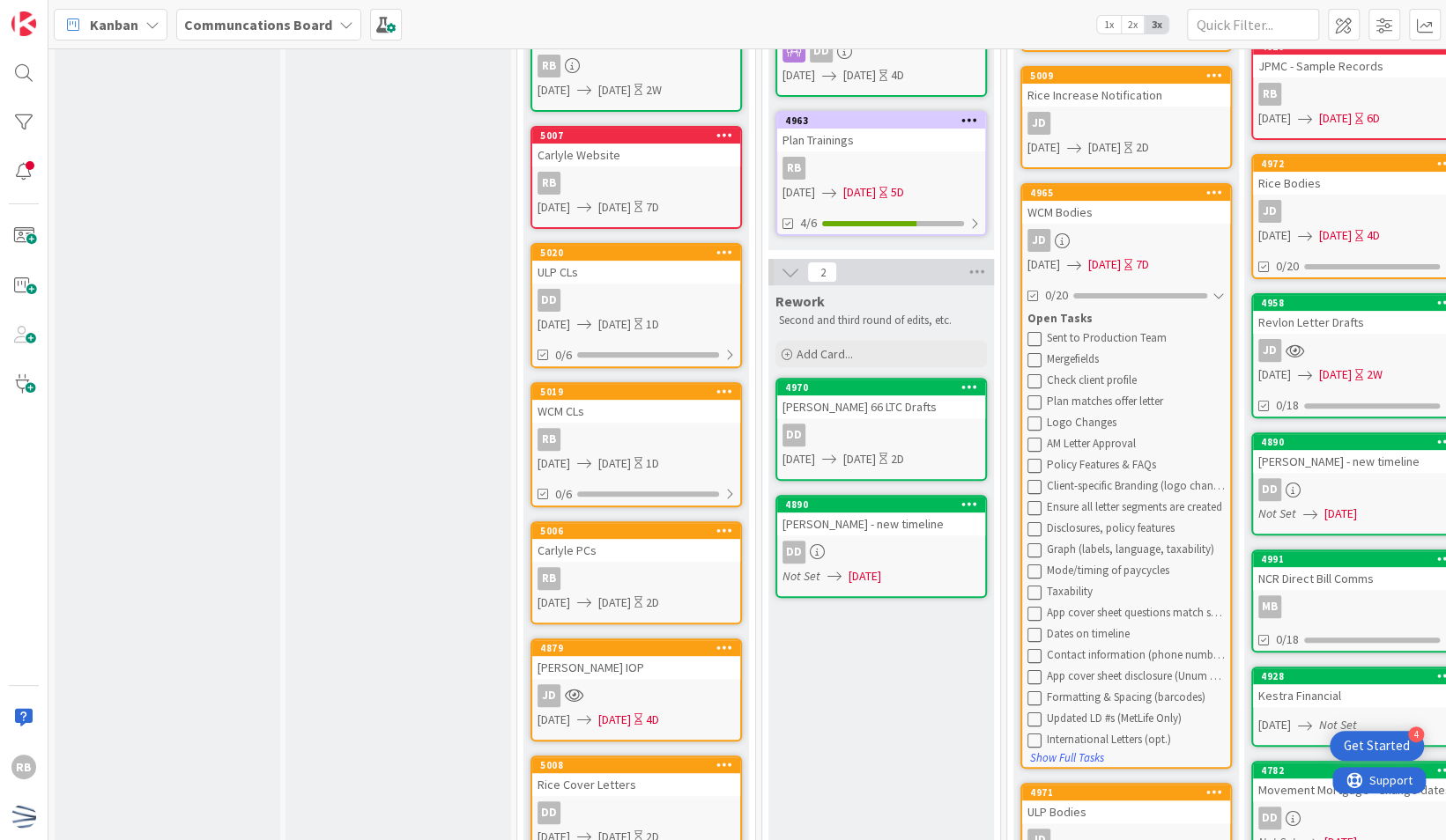
click at [94, 752] on div "Backlog DIRTY - Backlog of tasks and assignments that need to get done within a…" at bounding box center [167, 730] width 225 height 1777
